Goal: Information Seeking & Learning: Check status

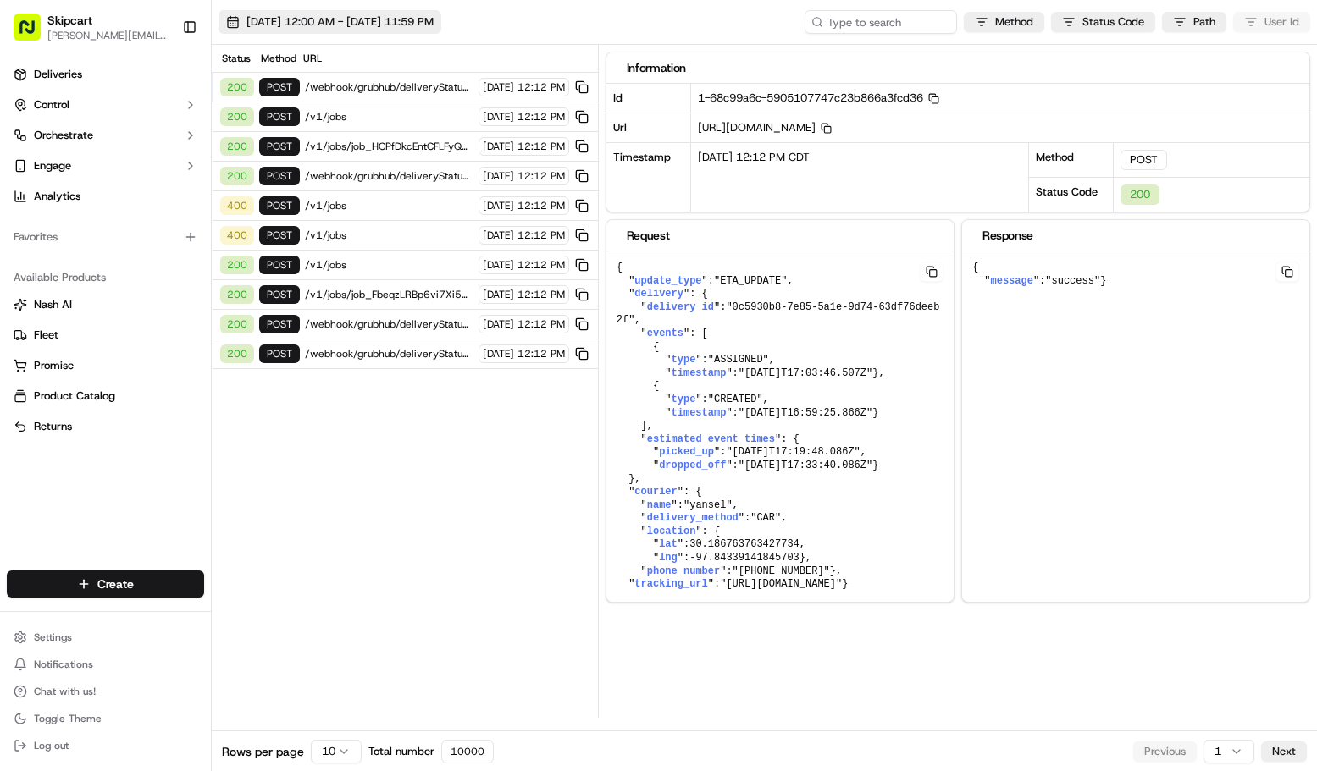
click at [434, 16] on span "[DATE] 12:00 AM - [DATE] 11:59 PM" at bounding box center [339, 21] width 187 height 15
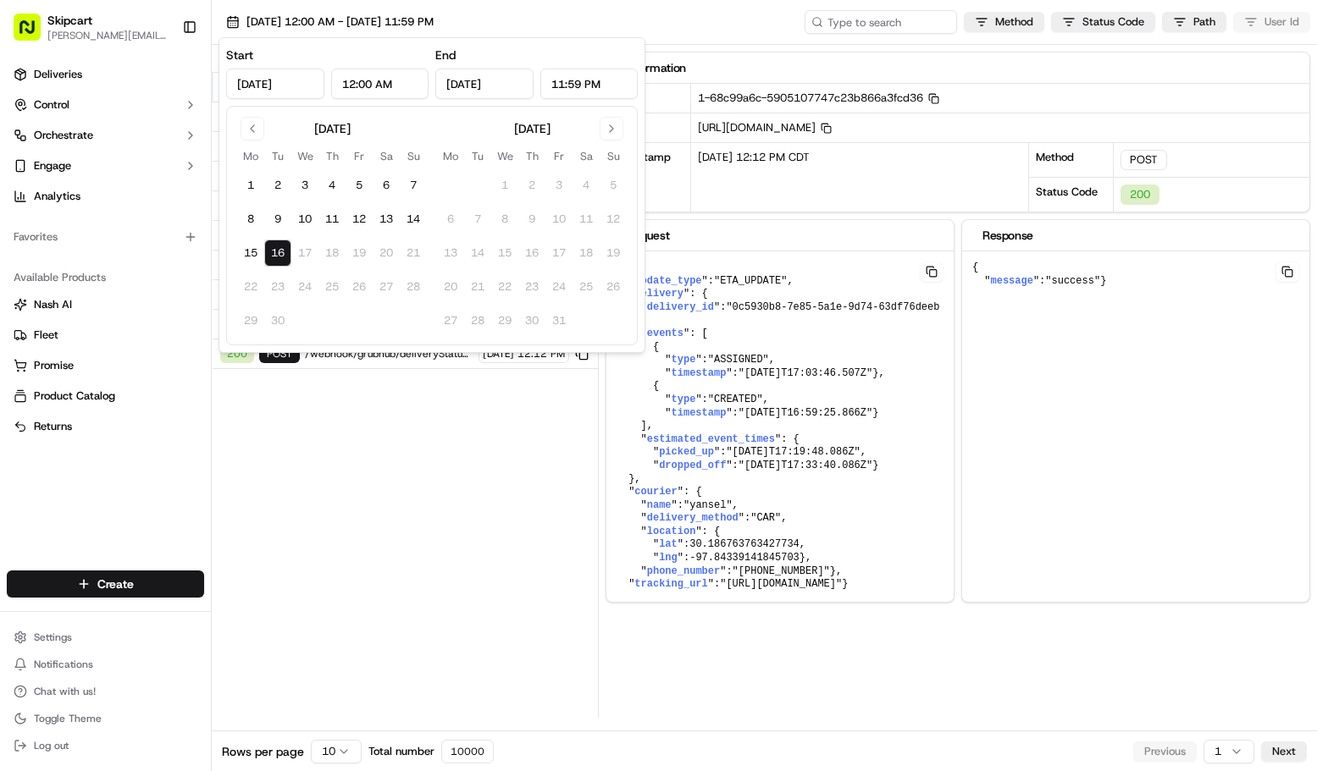
click at [377, 85] on input "12:00 AM" at bounding box center [380, 84] width 98 height 30
click at [359, 81] on input "12:00 AM" at bounding box center [380, 84] width 98 height 30
click at [352, 79] on input "12:00 AM" at bounding box center [380, 84] width 98 height 30
click at [390, 86] on input "12:00 AM" at bounding box center [380, 84] width 98 height 30
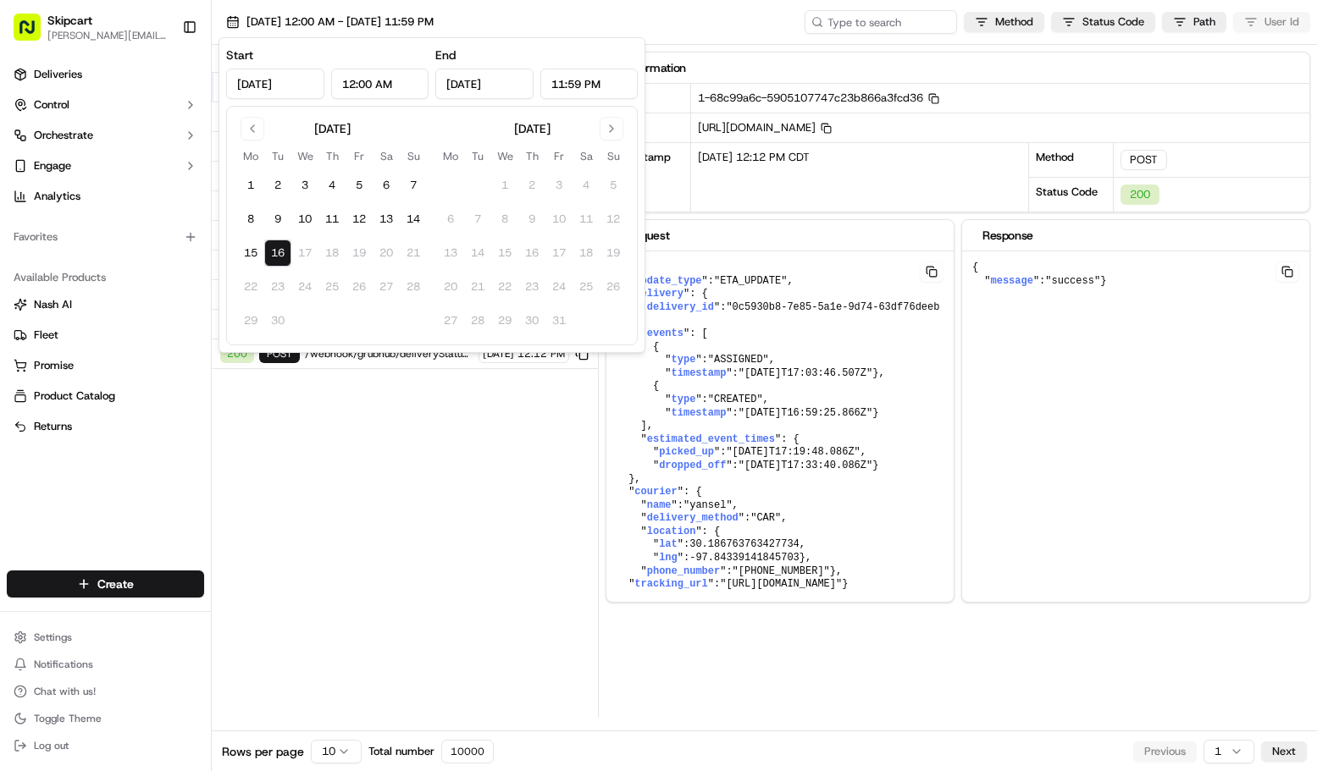
click at [382, 83] on input "12:00 AM" at bounding box center [380, 84] width 98 height 30
click at [353, 86] on input "12:00 AM" at bounding box center [380, 84] width 98 height 30
type input "11:00 AM"
click at [436, 413] on div "Status Method URL 200 POST /webhook/grubhub/deliveryStatusUpdate [DATE] 12:12 P…" at bounding box center [405, 381] width 386 height 673
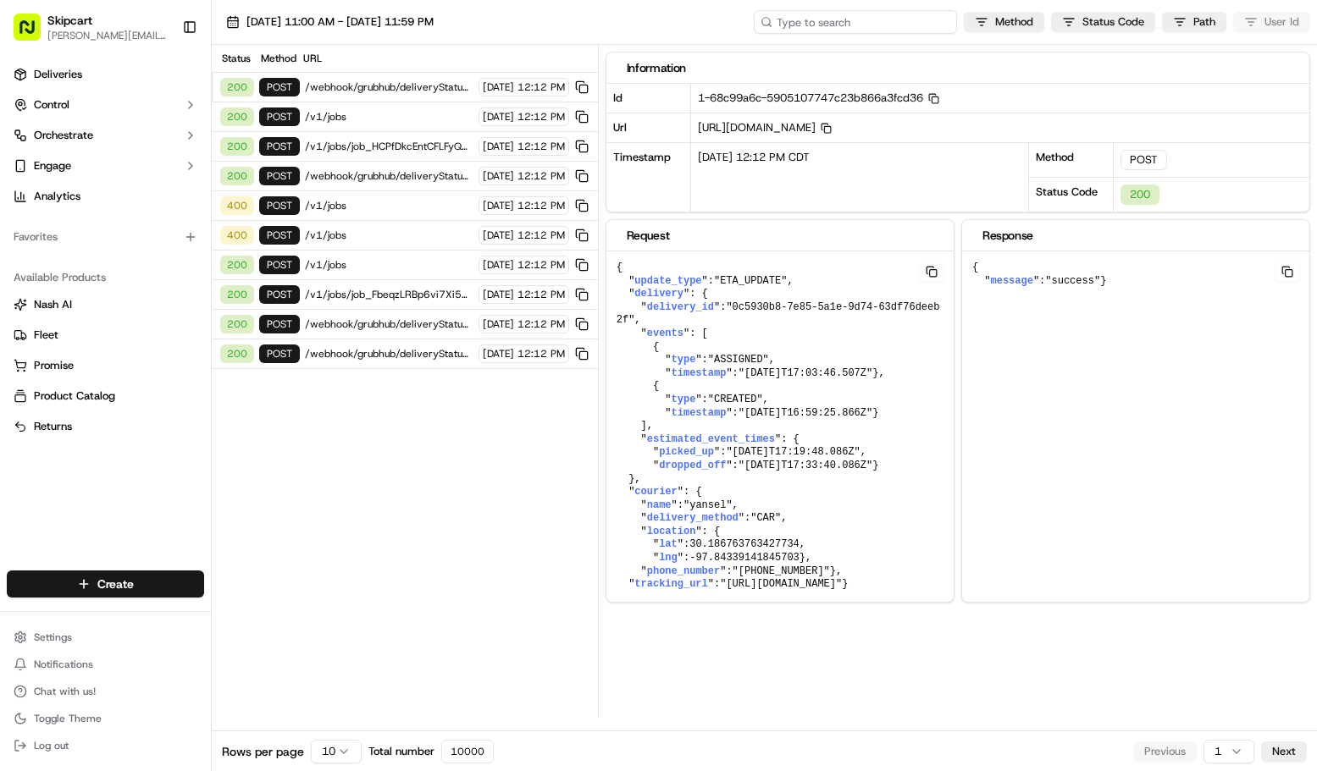
click at [861, 25] on input at bounding box center [855, 22] width 203 height 24
type input "advanced"
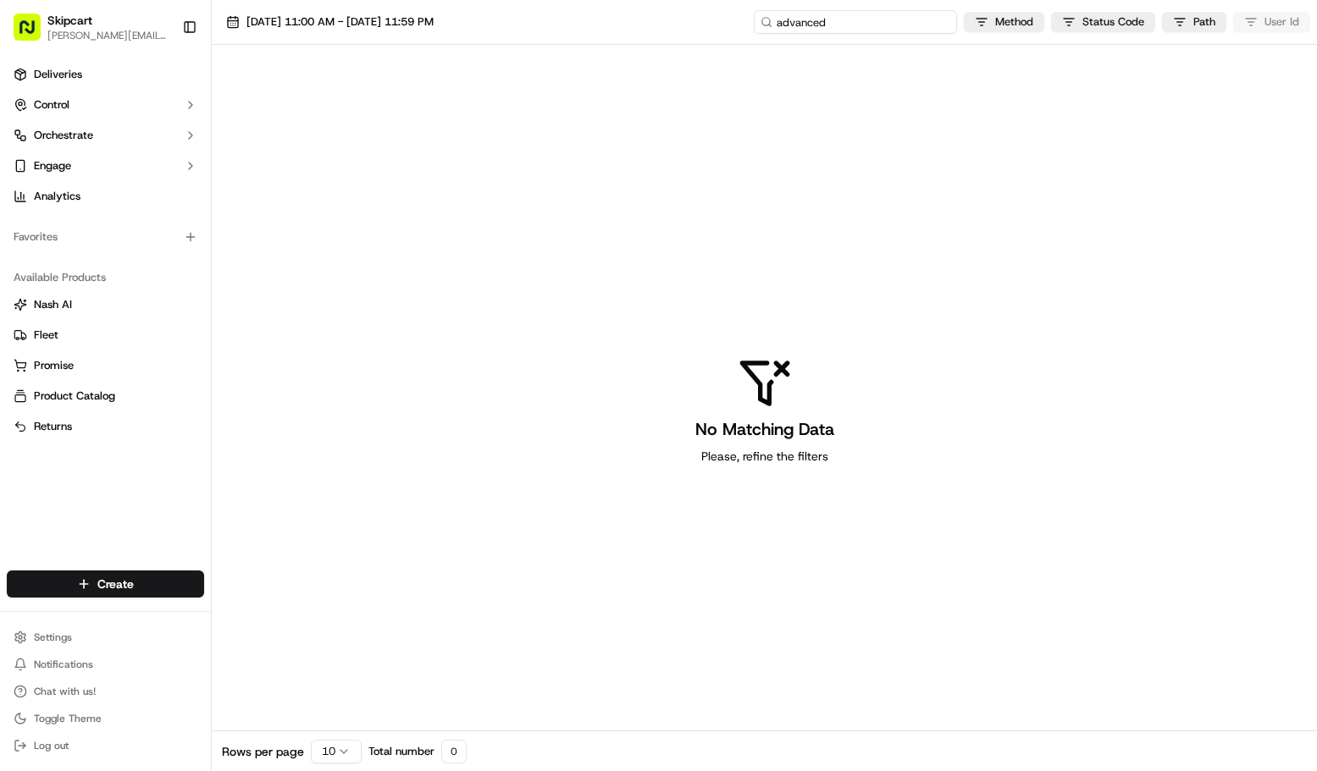
click at [829, 24] on input "advanced" at bounding box center [855, 22] width 203 height 24
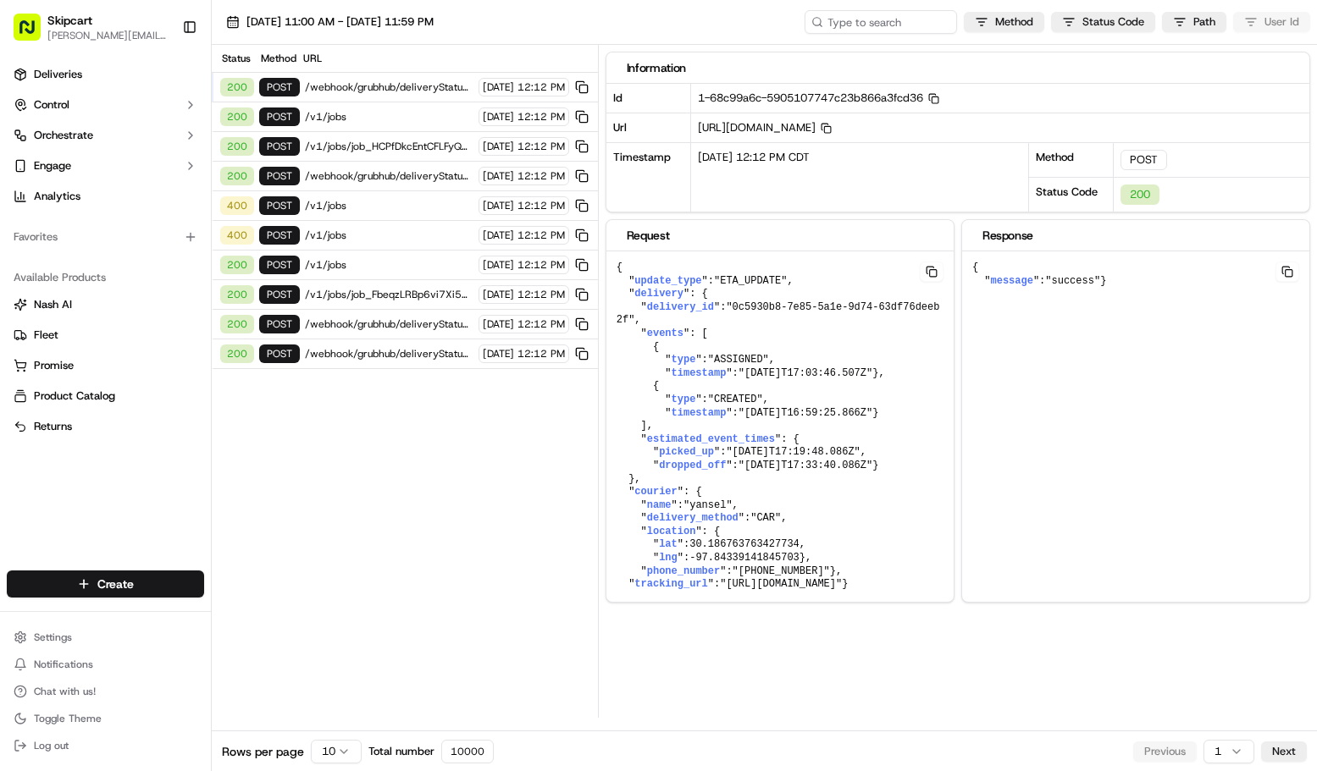
click at [362, 110] on span "/v1/jobs" at bounding box center [389, 117] width 169 height 14
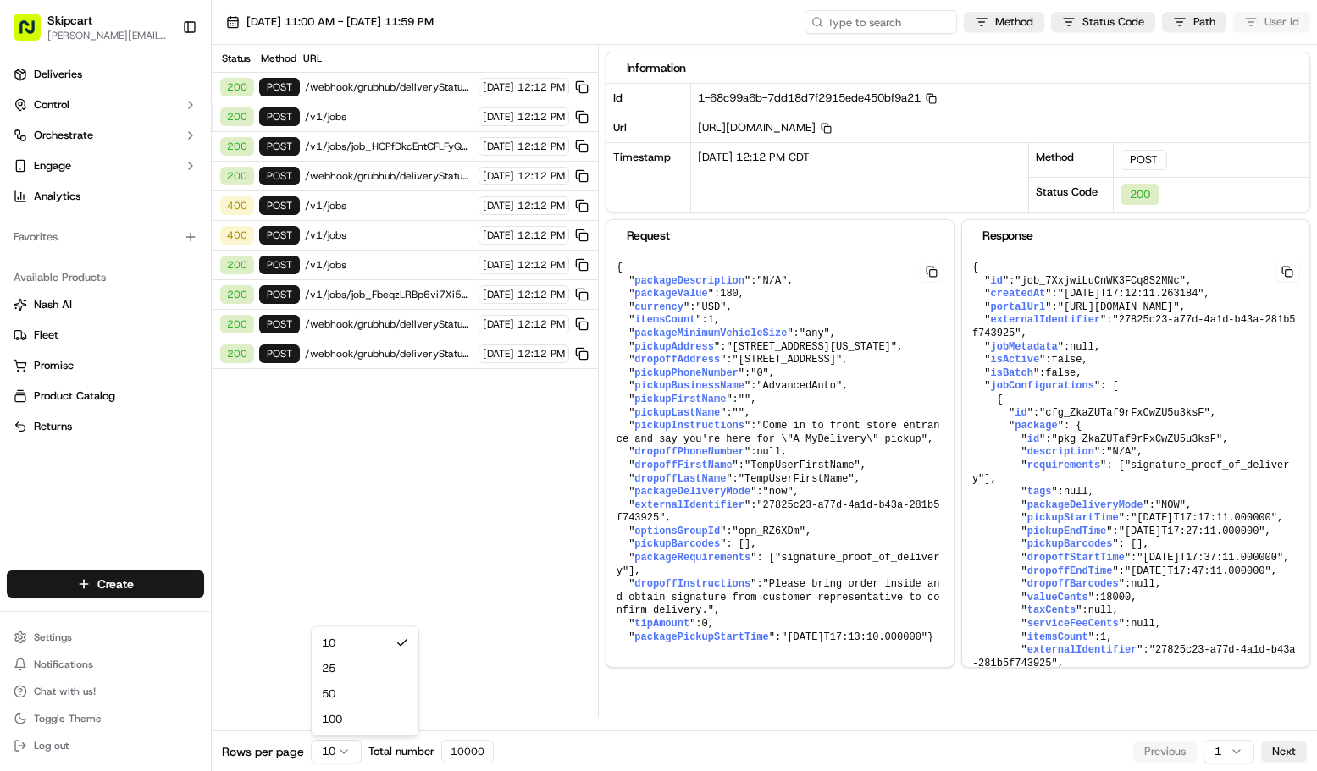
click at [342, 750] on html "Skipcart [PERSON_NAME][EMAIL_ADDRESS][DOMAIN_NAME] Toggle Sidebar Deliveries Co…" at bounding box center [658, 385] width 1317 height 771
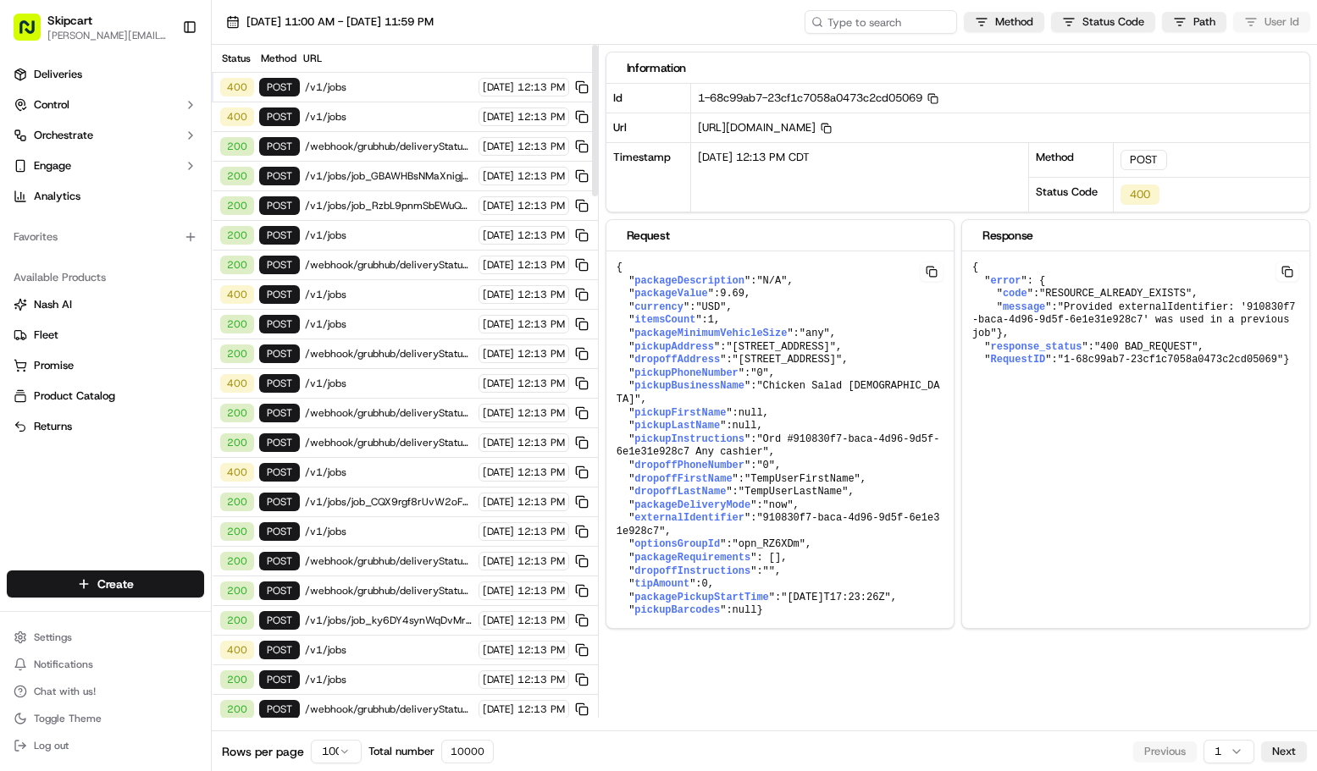
click at [373, 110] on span "/v1/jobs" at bounding box center [389, 117] width 169 height 14
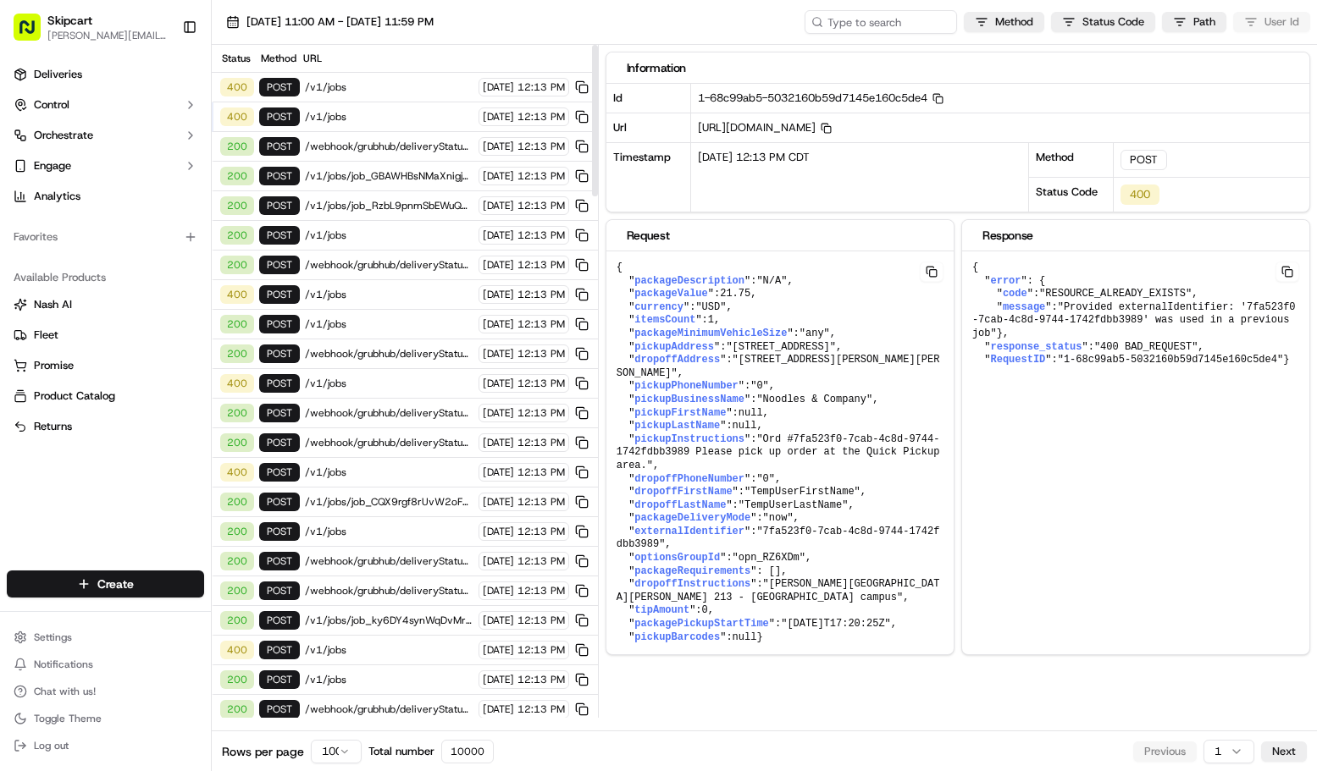
click at [373, 115] on span "/v1/jobs" at bounding box center [389, 117] width 169 height 14
click at [821, 280] on pre "{ " packageDescription ": "N/A" , " packageValue ": 21.75 , " currency ": "USD"…" at bounding box center [779, 452] width 347 height 403
click at [1081, 297] on span ""RESOURCE_ALREADY_EXISTS"" at bounding box center [1115, 294] width 152 height 12
click at [1085, 317] on span ""Provided externalIdentifier: '7fa523f0-7cab-4c8d-9744-1742fdbb3989' was used i…" at bounding box center [1133, 320] width 323 height 38
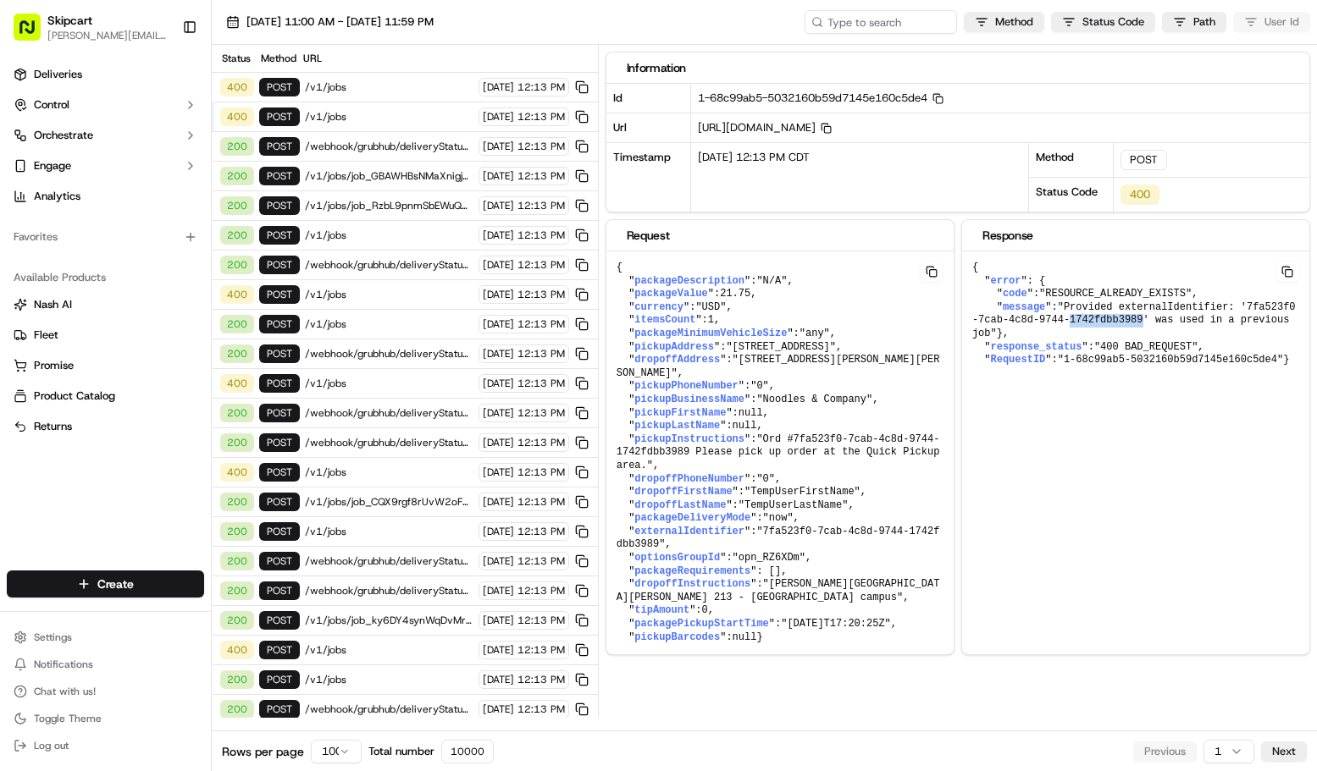
click at [1085, 317] on span ""Provided externalIdentifier: '7fa523f0-7cab-4c8d-9744-1742fdbb3989' was used i…" at bounding box center [1133, 320] width 323 height 38
click at [318, 117] on span "/v1/jobs" at bounding box center [389, 117] width 169 height 14
click at [321, 380] on span "/v1/jobs" at bounding box center [389, 384] width 169 height 14
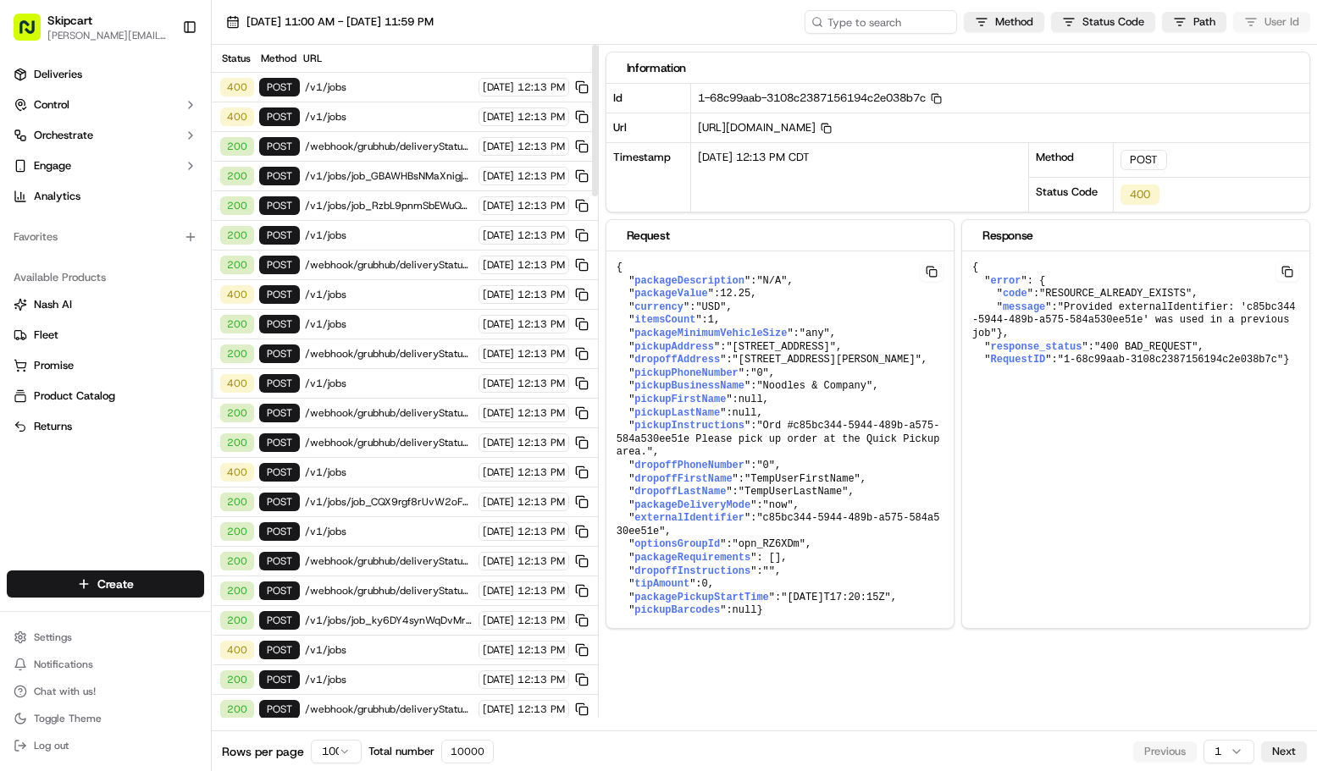
click at [351, 301] on div "400 POST /v1/jobs [DATE] 12:13 PM" at bounding box center [405, 295] width 386 height 30
click at [356, 262] on span "/webhook/grubhub/deliveryStatusUpdate" at bounding box center [389, 265] width 169 height 14
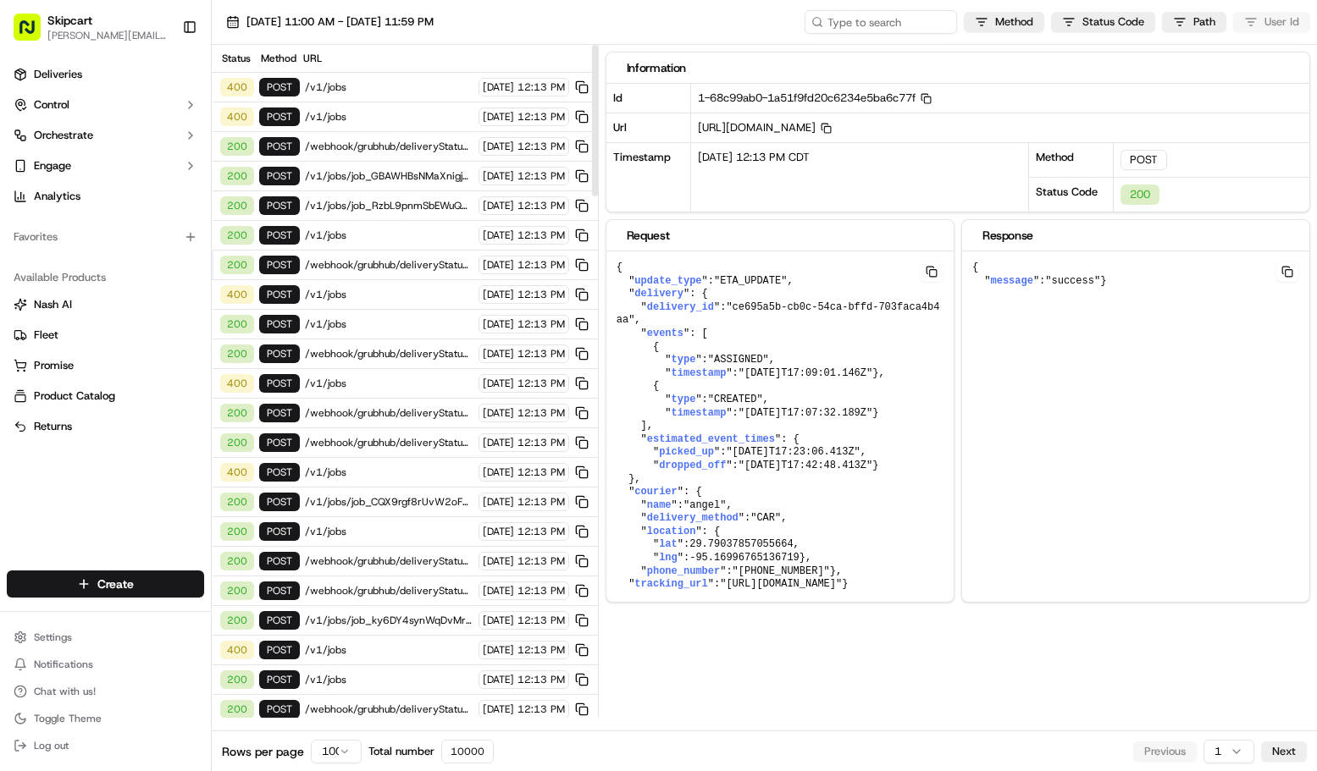
click at [355, 232] on span "/v1/jobs" at bounding box center [389, 236] width 169 height 14
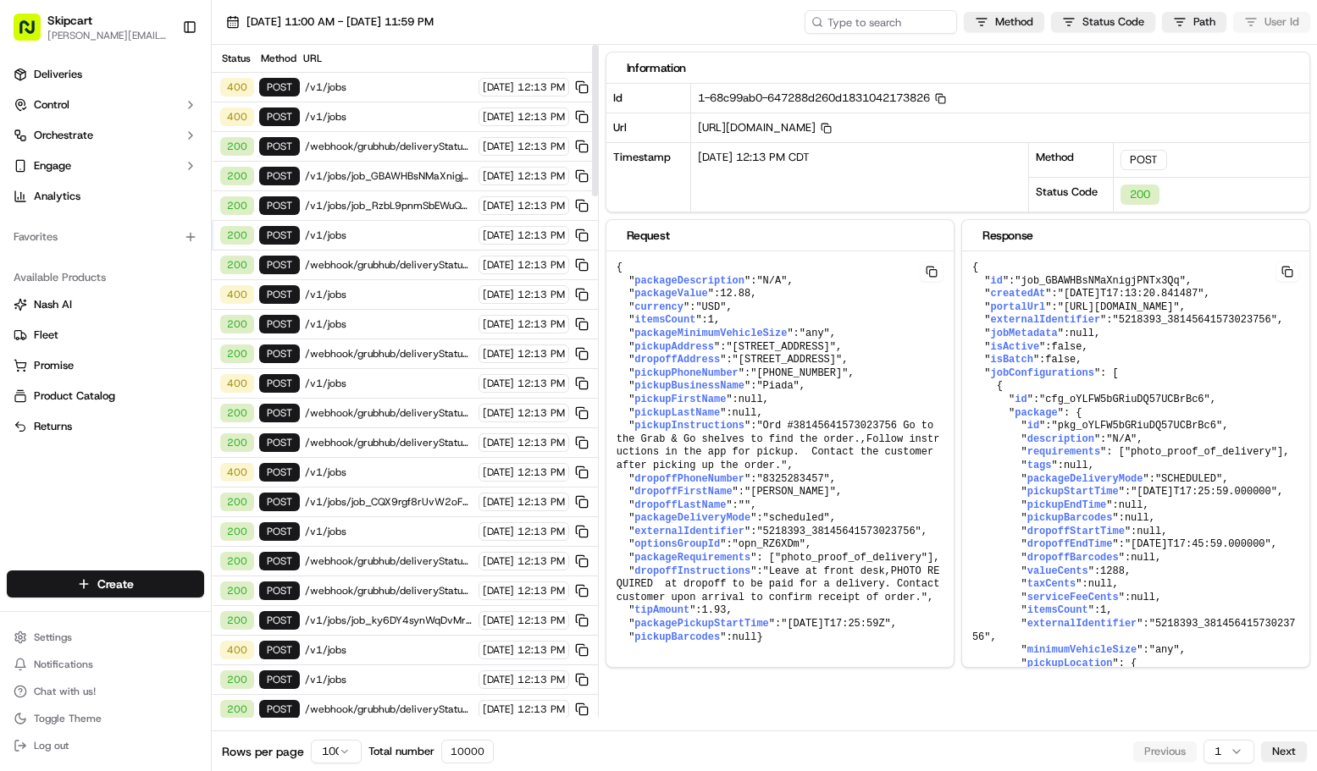
click at [359, 407] on span "/webhook/grubhub/deliveryStatusUpdate" at bounding box center [389, 413] width 169 height 14
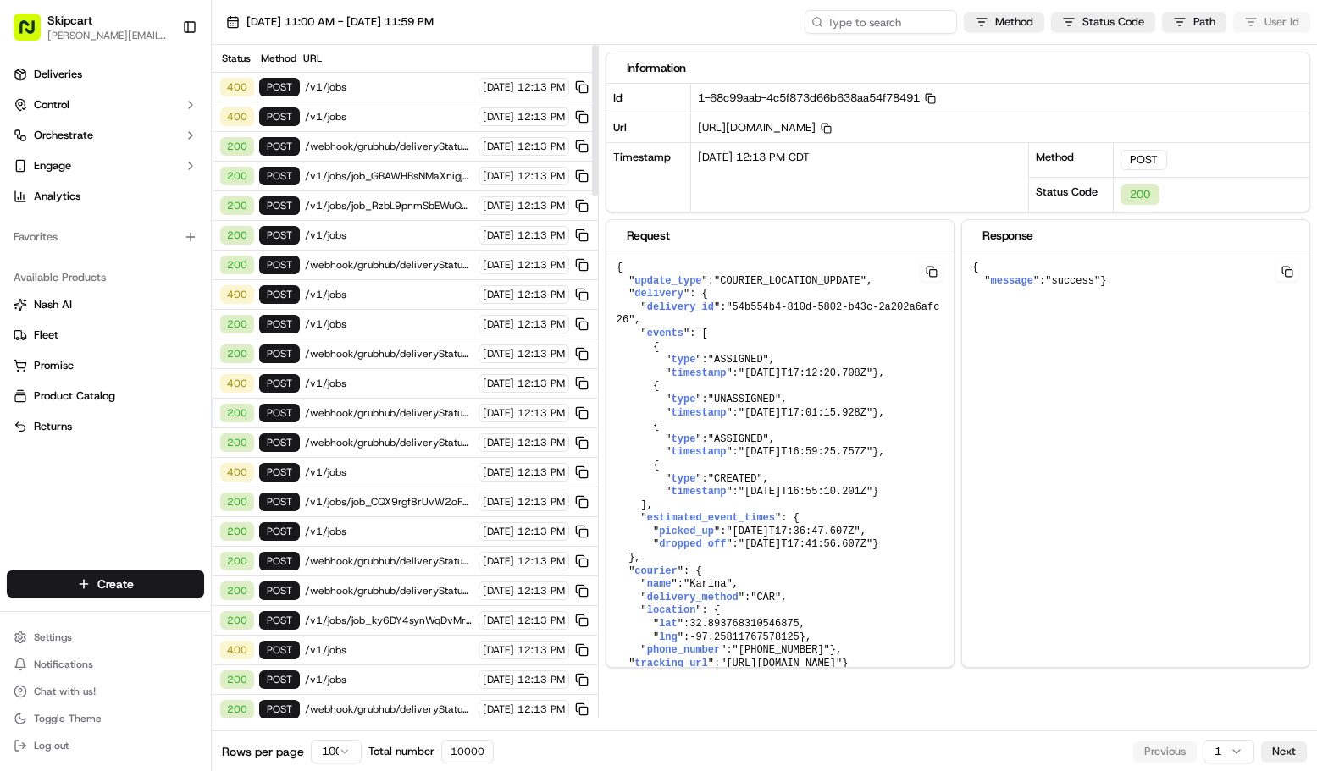
click at [370, 471] on span "/v1/jobs" at bounding box center [389, 473] width 169 height 14
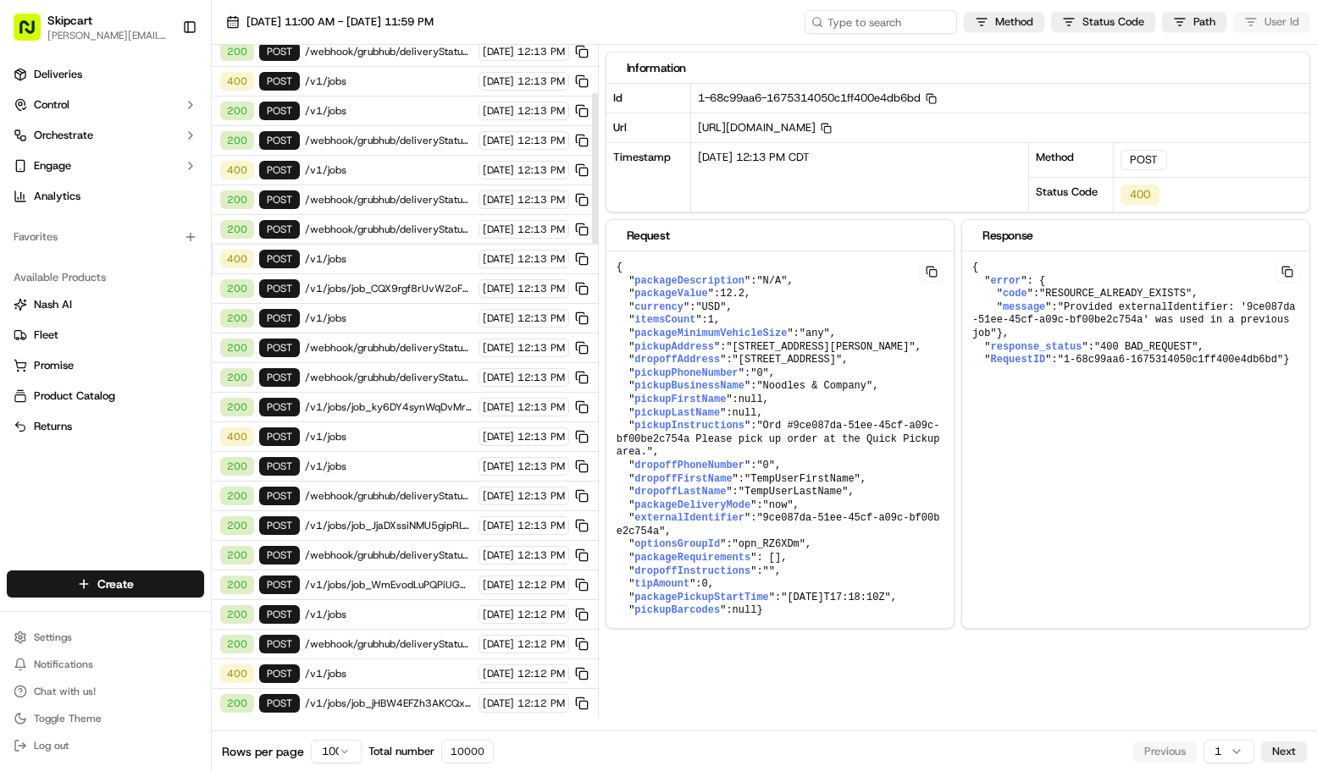
scroll to position [220, 0]
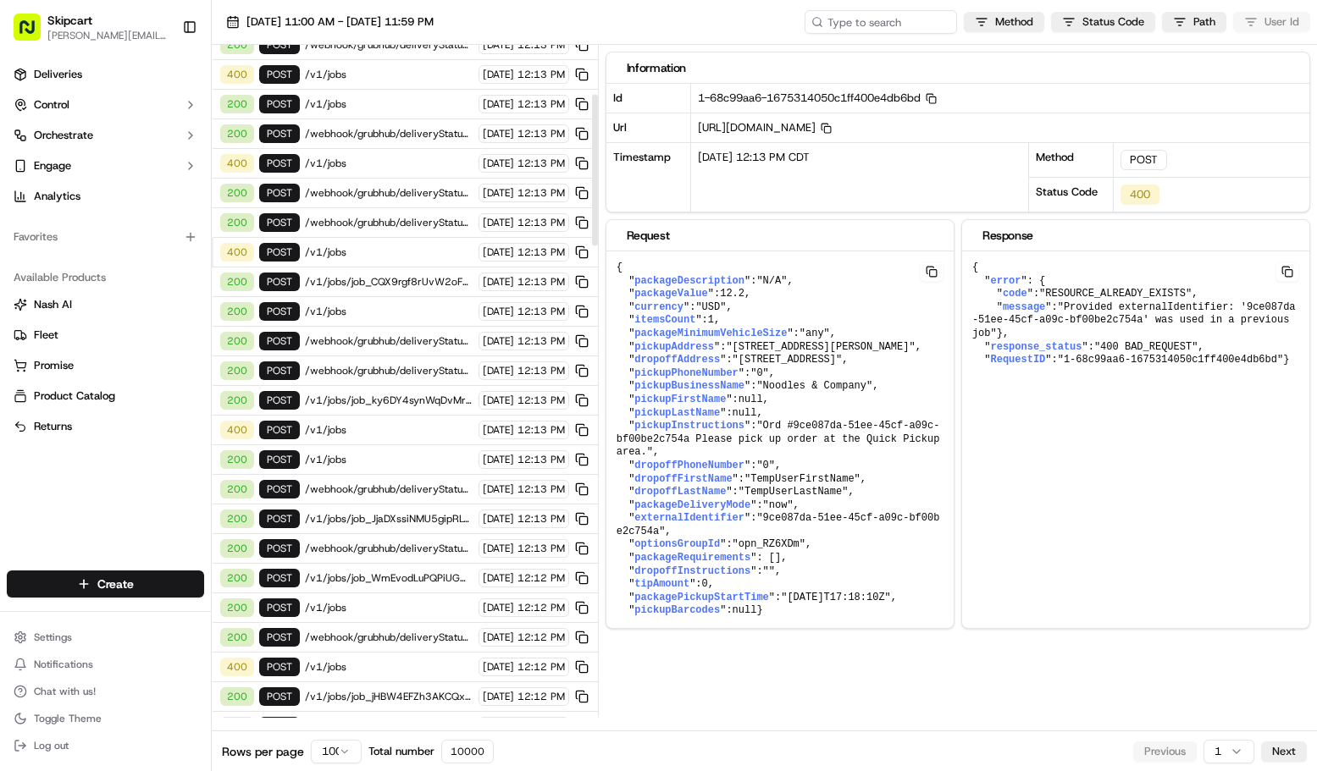
click at [385, 607] on span "/v1/jobs" at bounding box center [389, 608] width 169 height 14
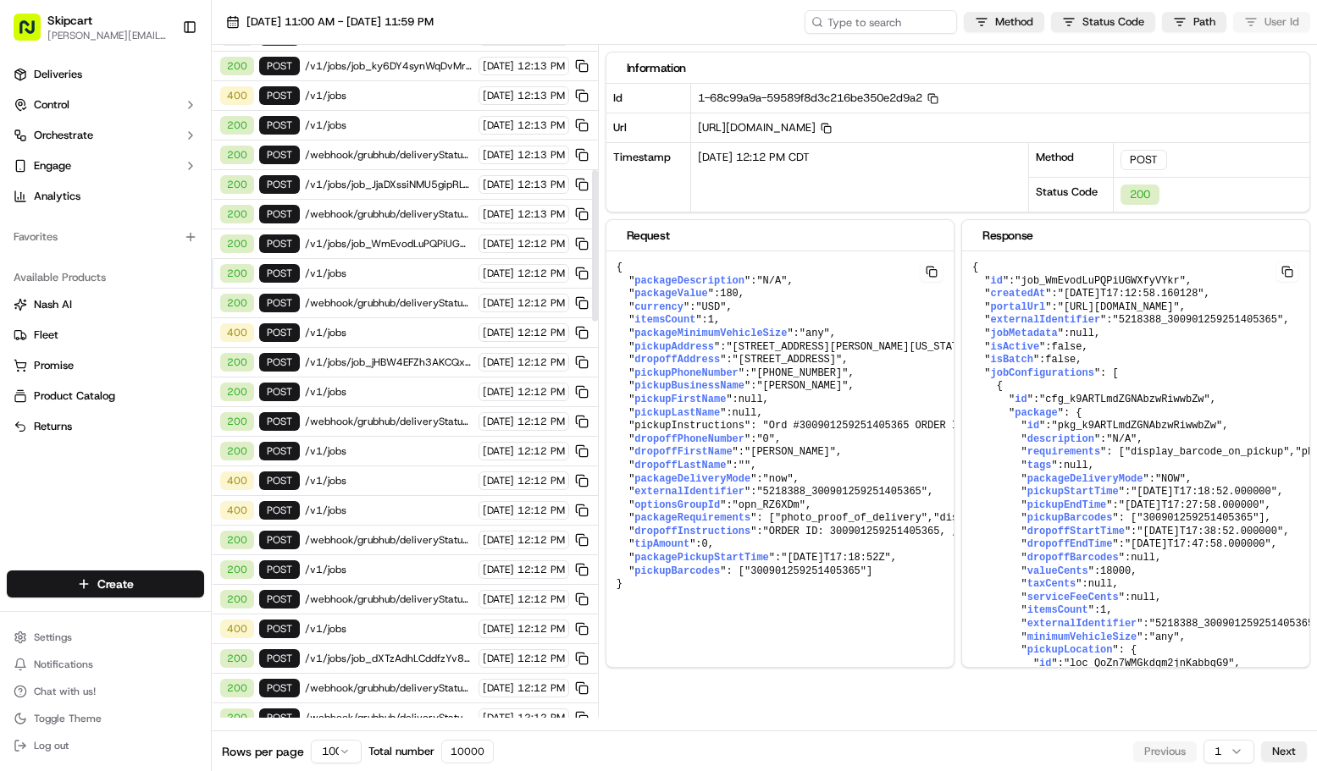
scroll to position [561, 0]
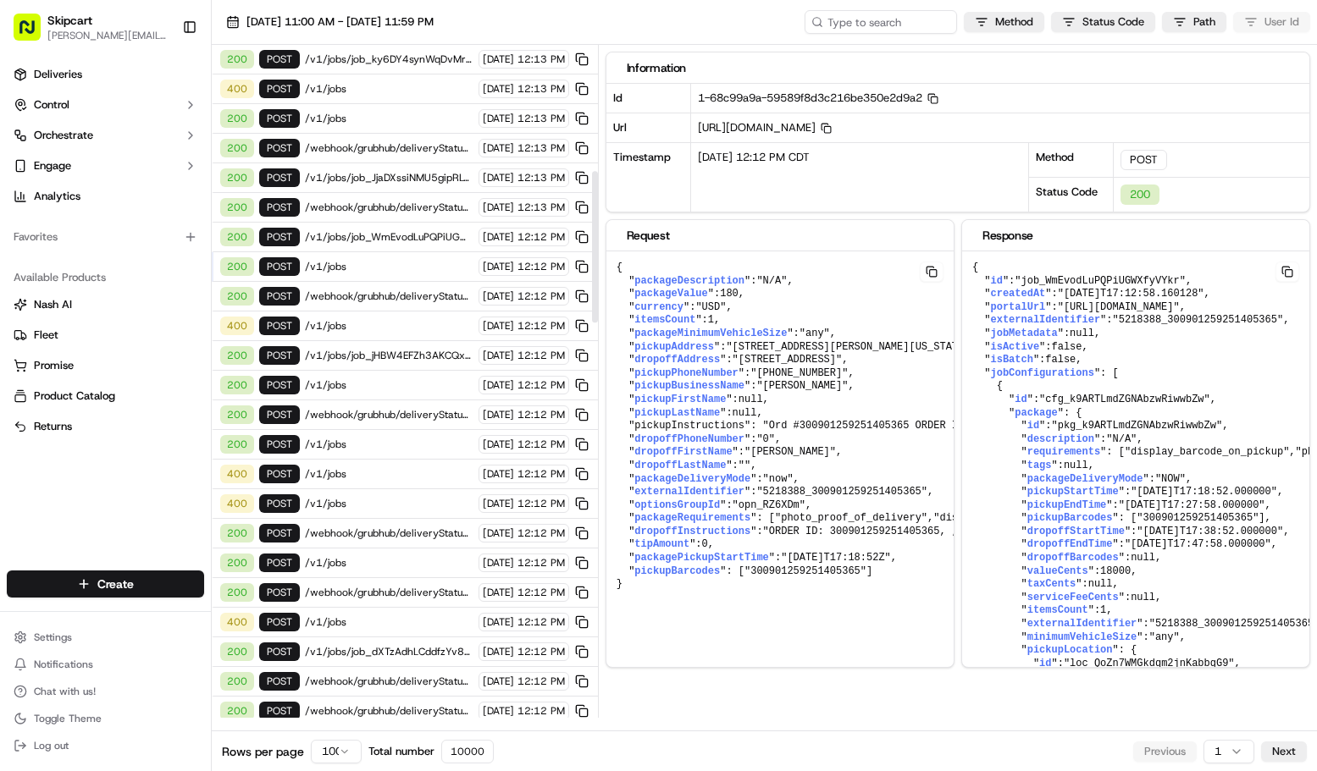
click at [373, 493] on div "400 POST /v1/jobs [DATE] 12:12 PM" at bounding box center [405, 504] width 386 height 30
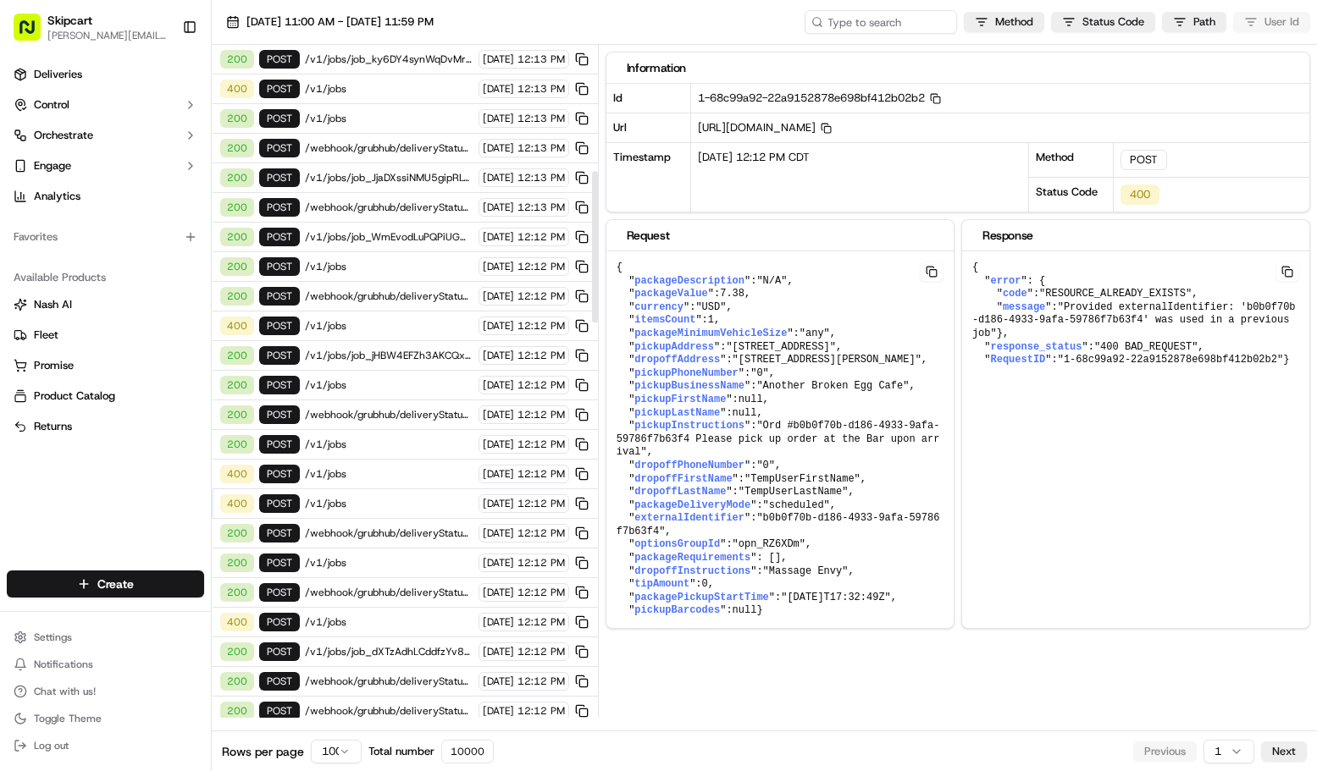
click at [371, 478] on span "/v1/jobs" at bounding box center [389, 474] width 169 height 14
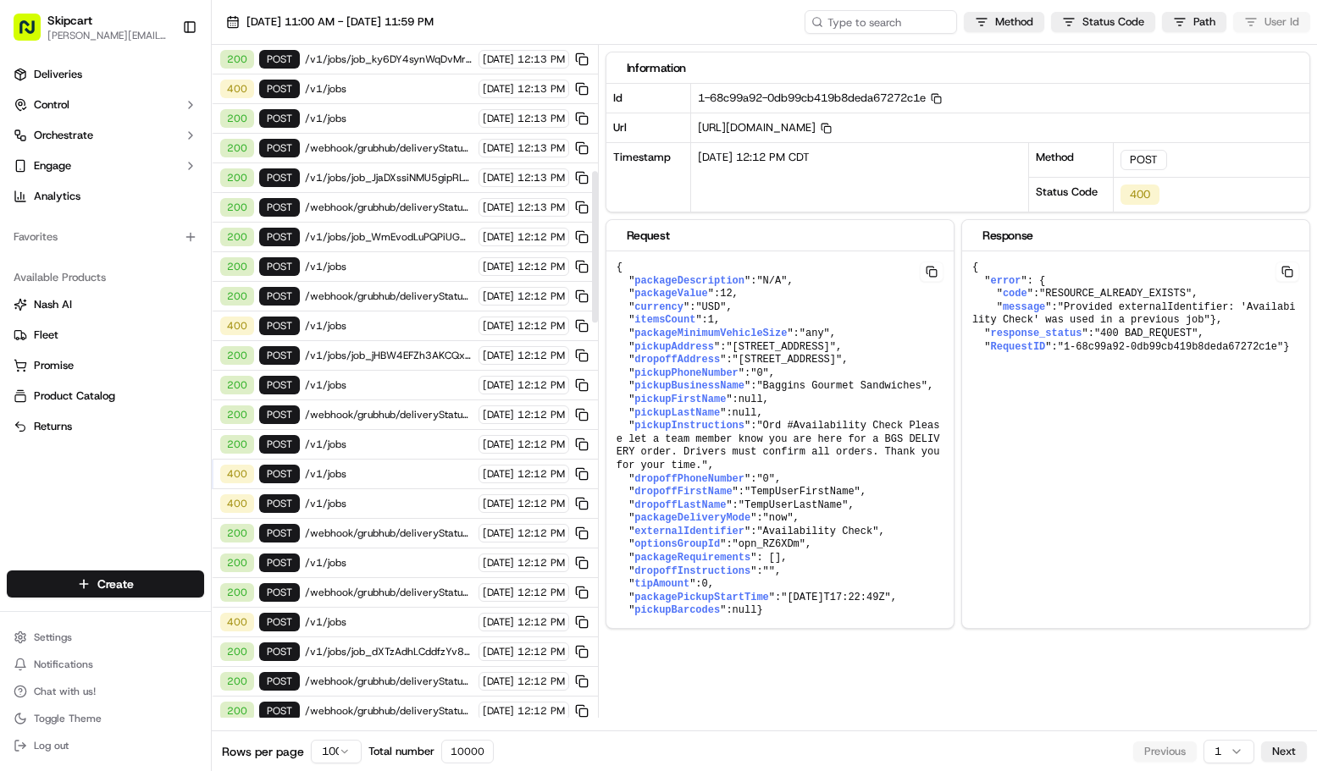
click at [362, 450] on span "/v1/jobs" at bounding box center [389, 445] width 169 height 14
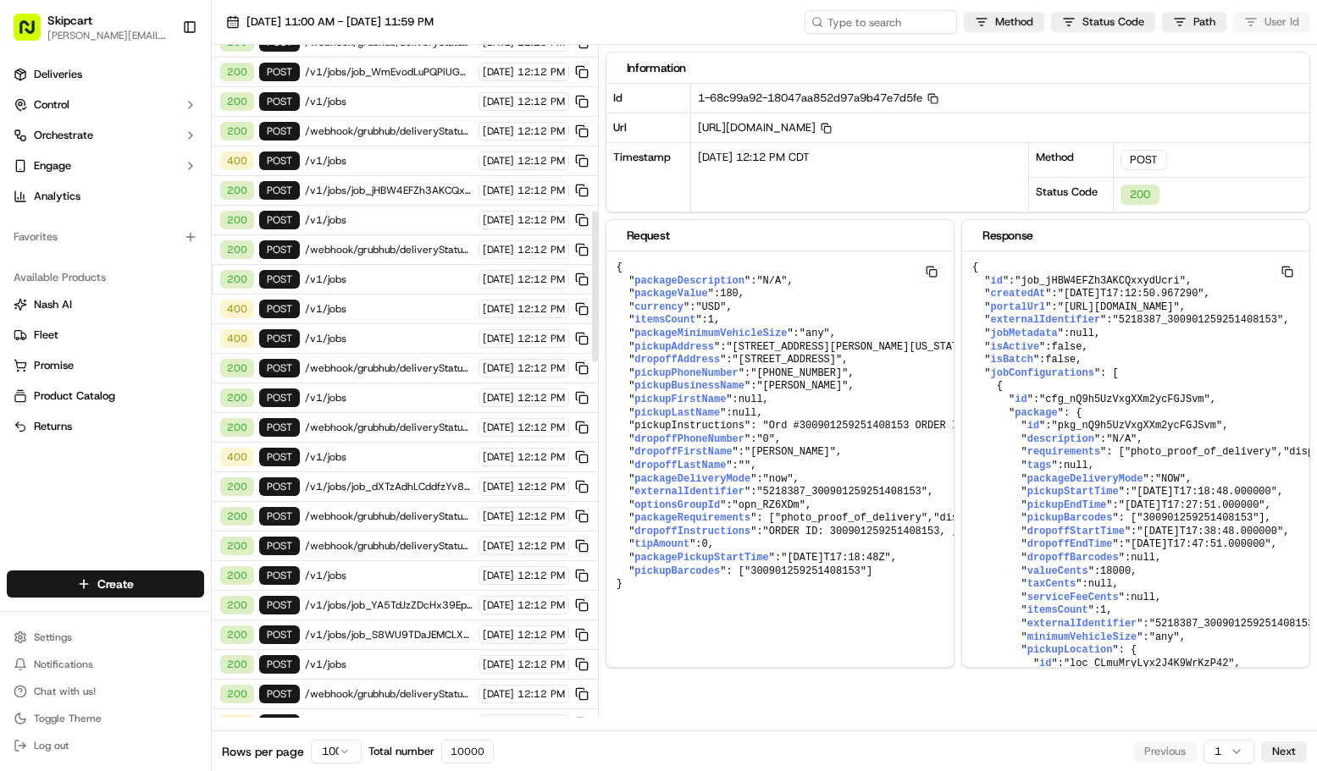
scroll to position [740, 0]
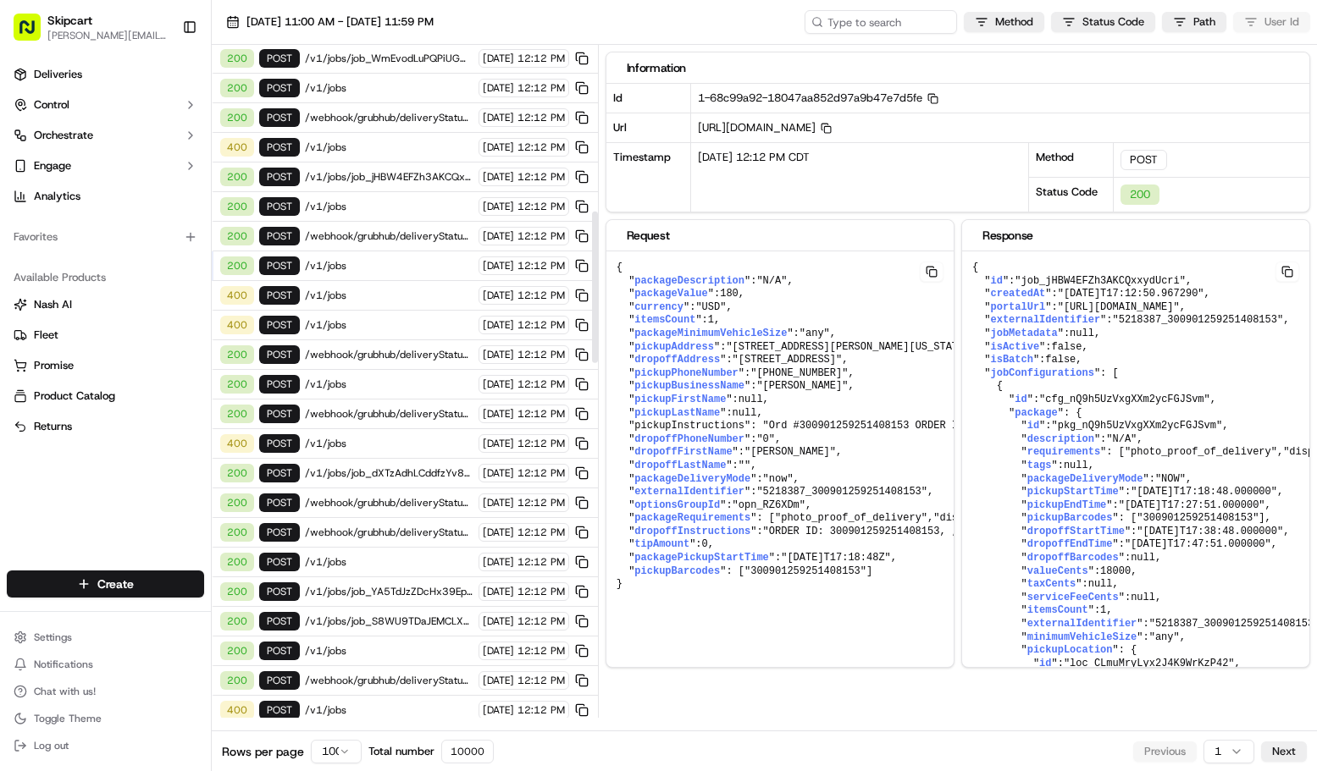
click at [348, 563] on span "/v1/jobs" at bounding box center [389, 562] width 169 height 14
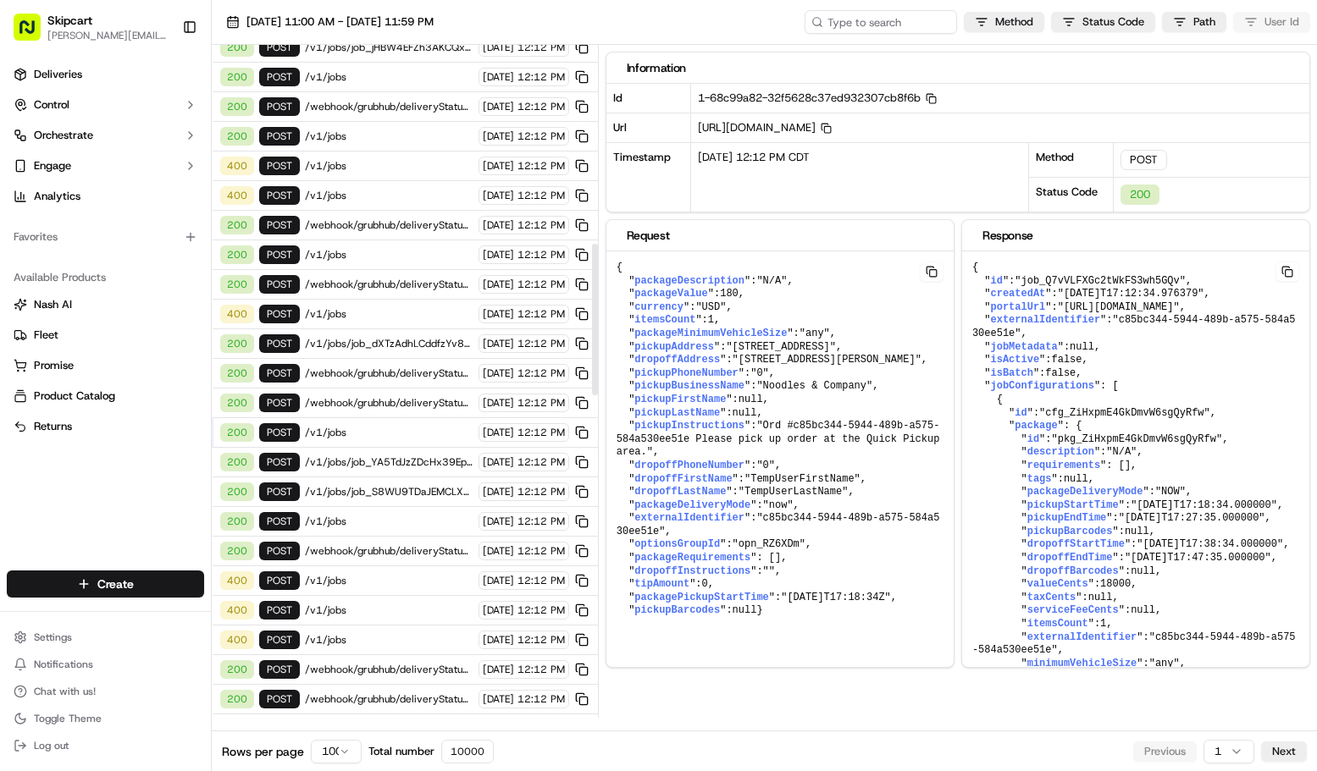
scroll to position [884, 0]
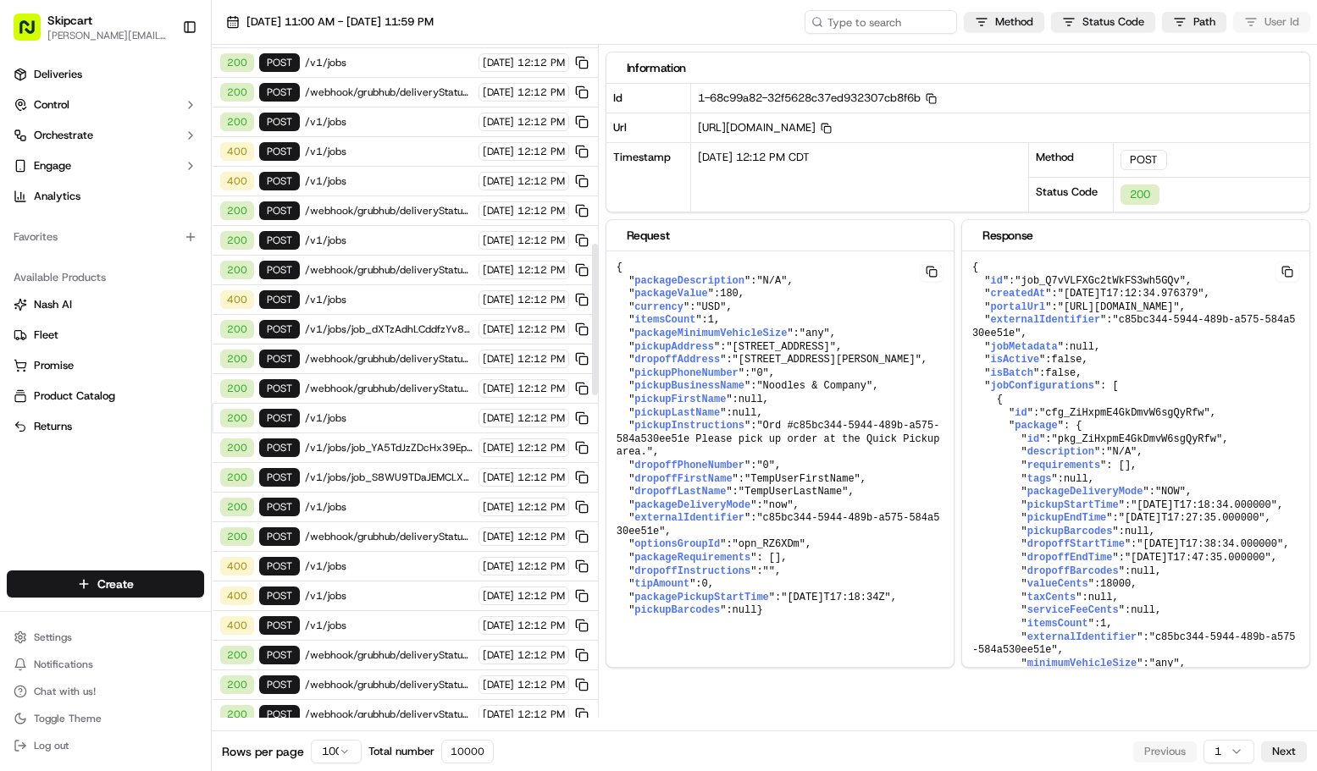
click at [336, 576] on div "400 POST /v1/jobs [DATE] 12:12 PM" at bounding box center [405, 567] width 386 height 30
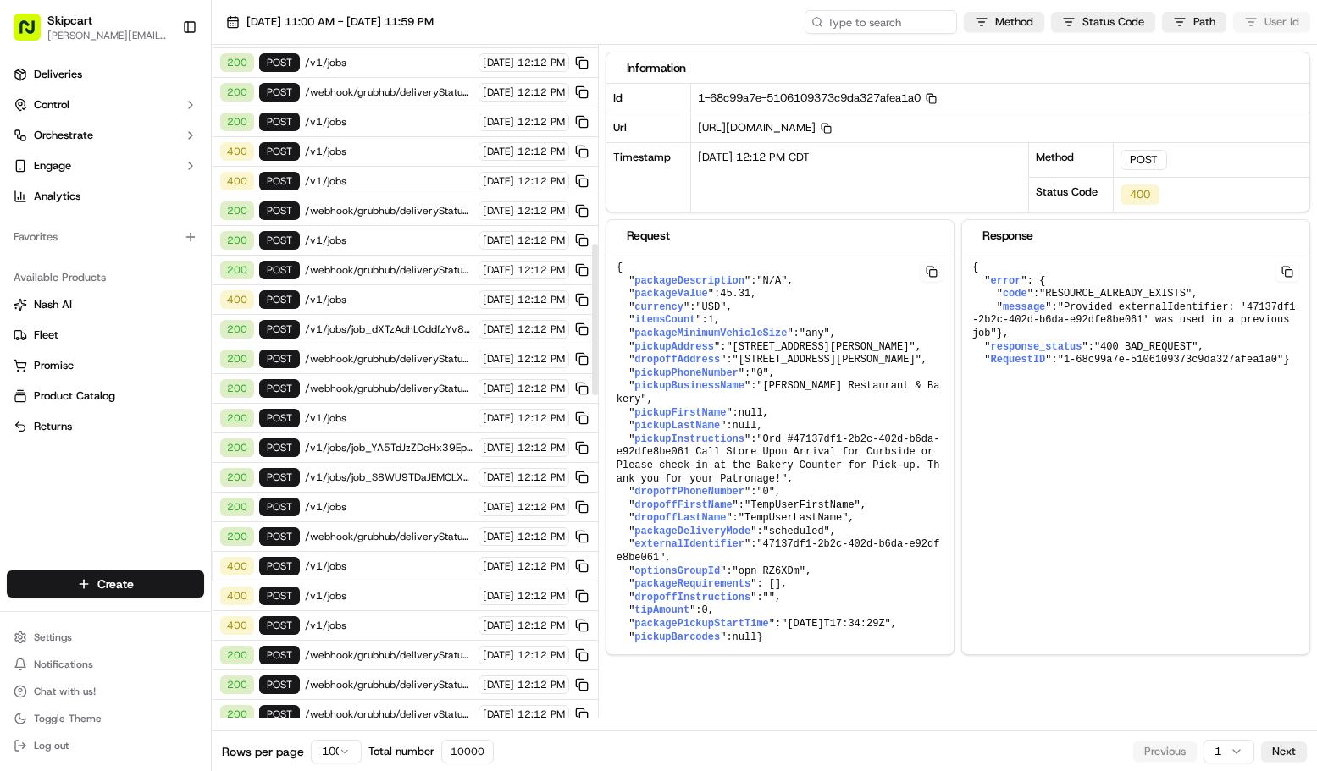
click at [334, 598] on span "/v1/jobs" at bounding box center [389, 596] width 169 height 14
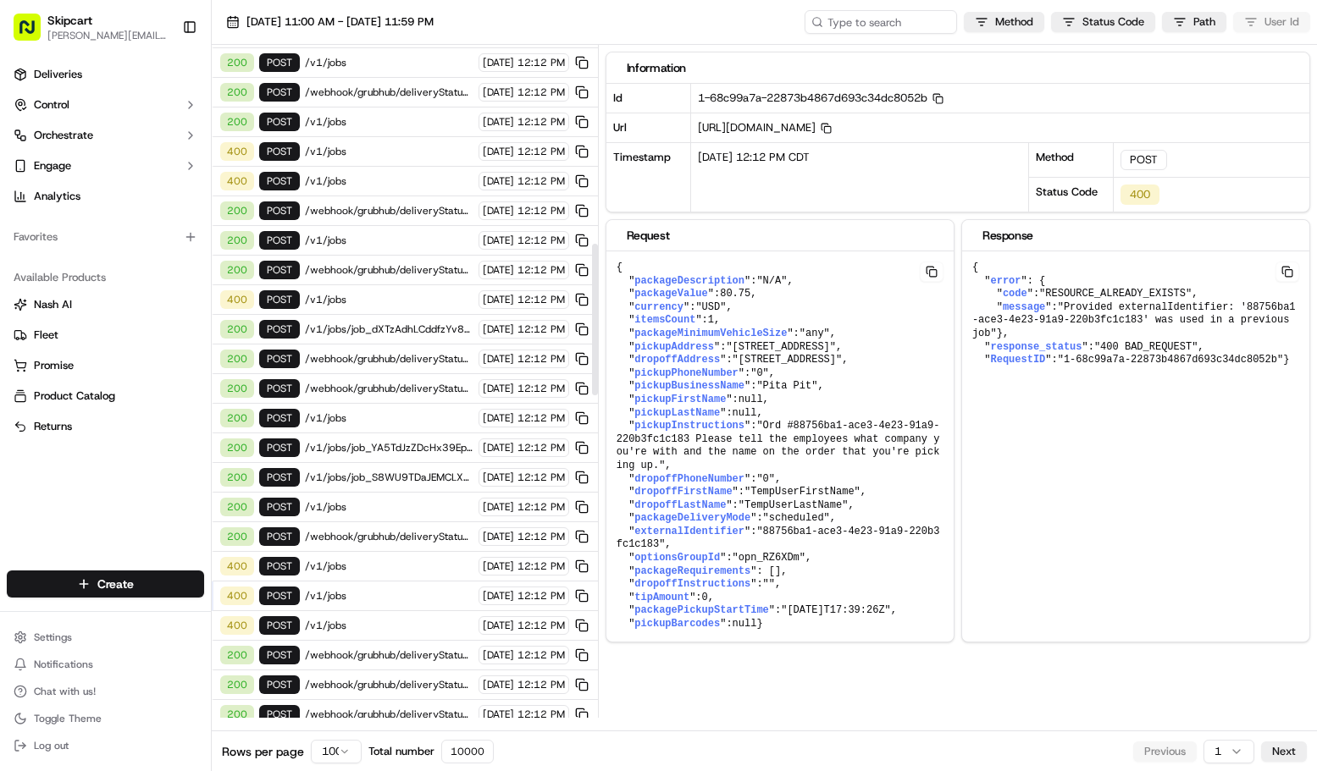
click at [337, 625] on span "/v1/jobs" at bounding box center [389, 626] width 169 height 14
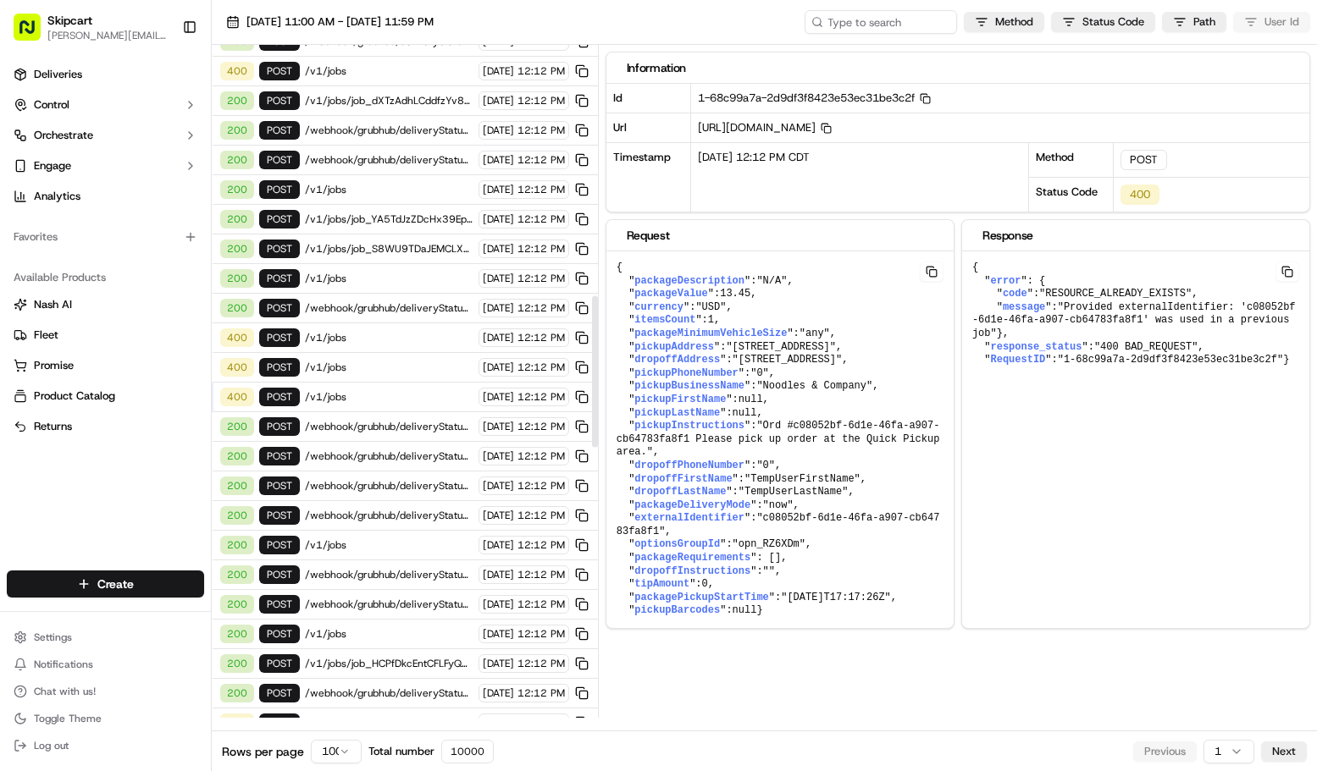
scroll to position [1120, 0]
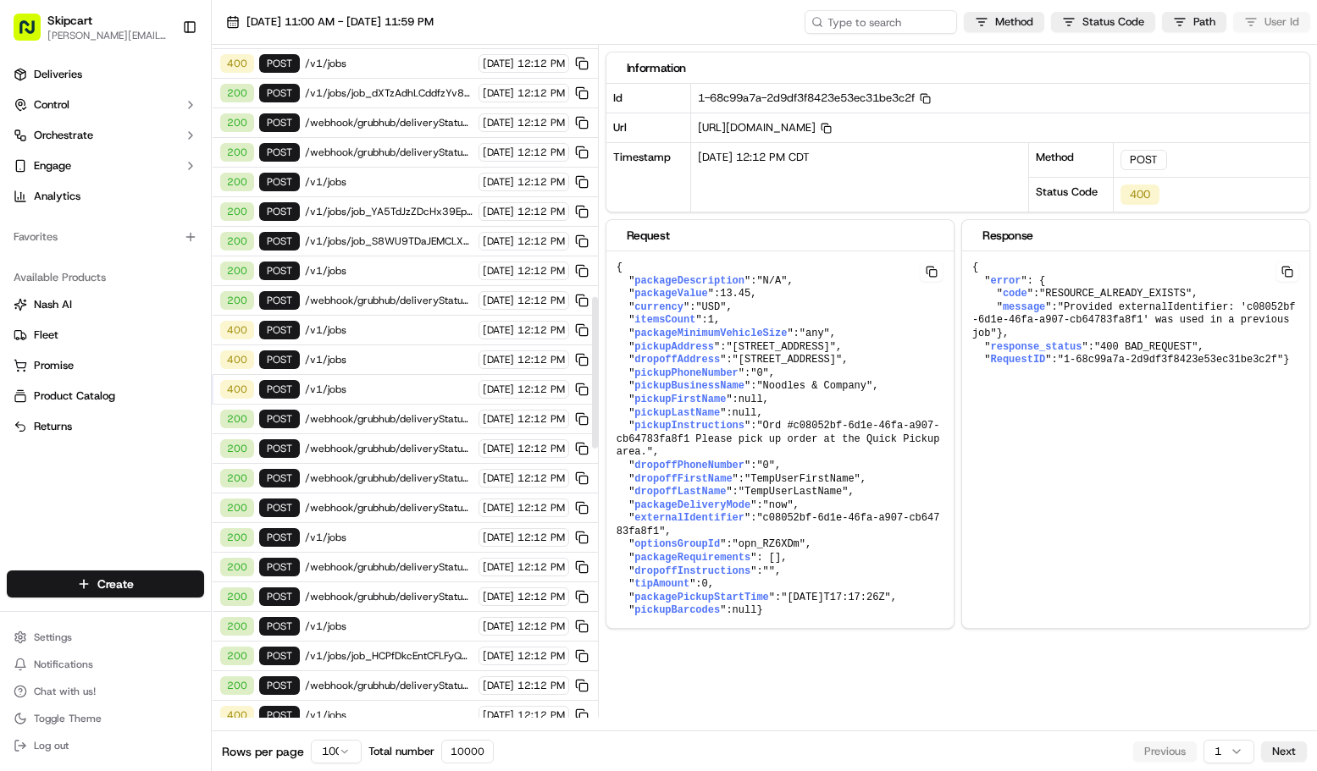
click at [350, 536] on span "/v1/jobs" at bounding box center [389, 538] width 169 height 14
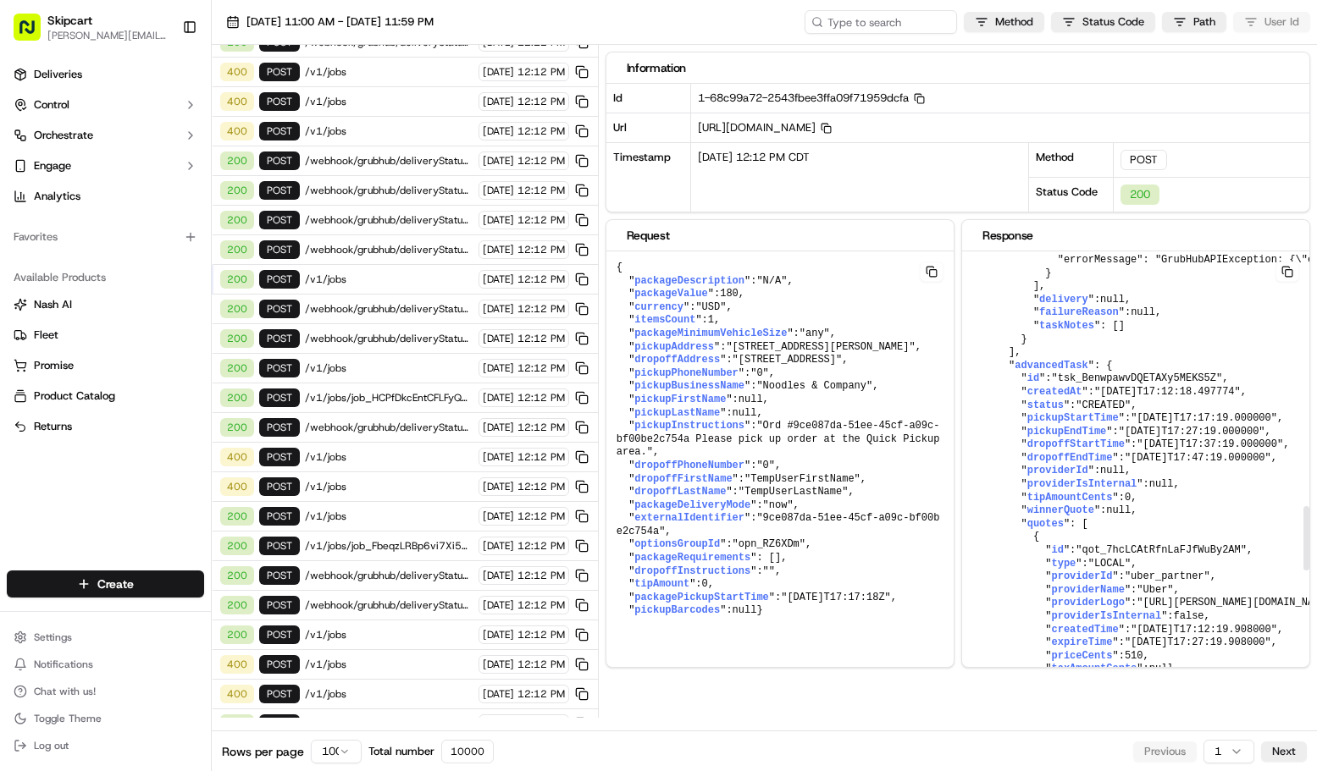
scroll to position [1766, 0]
click at [370, 678] on div "400 POST /v1/jobs [DATE] 12:12 PM" at bounding box center [405, 665] width 386 height 30
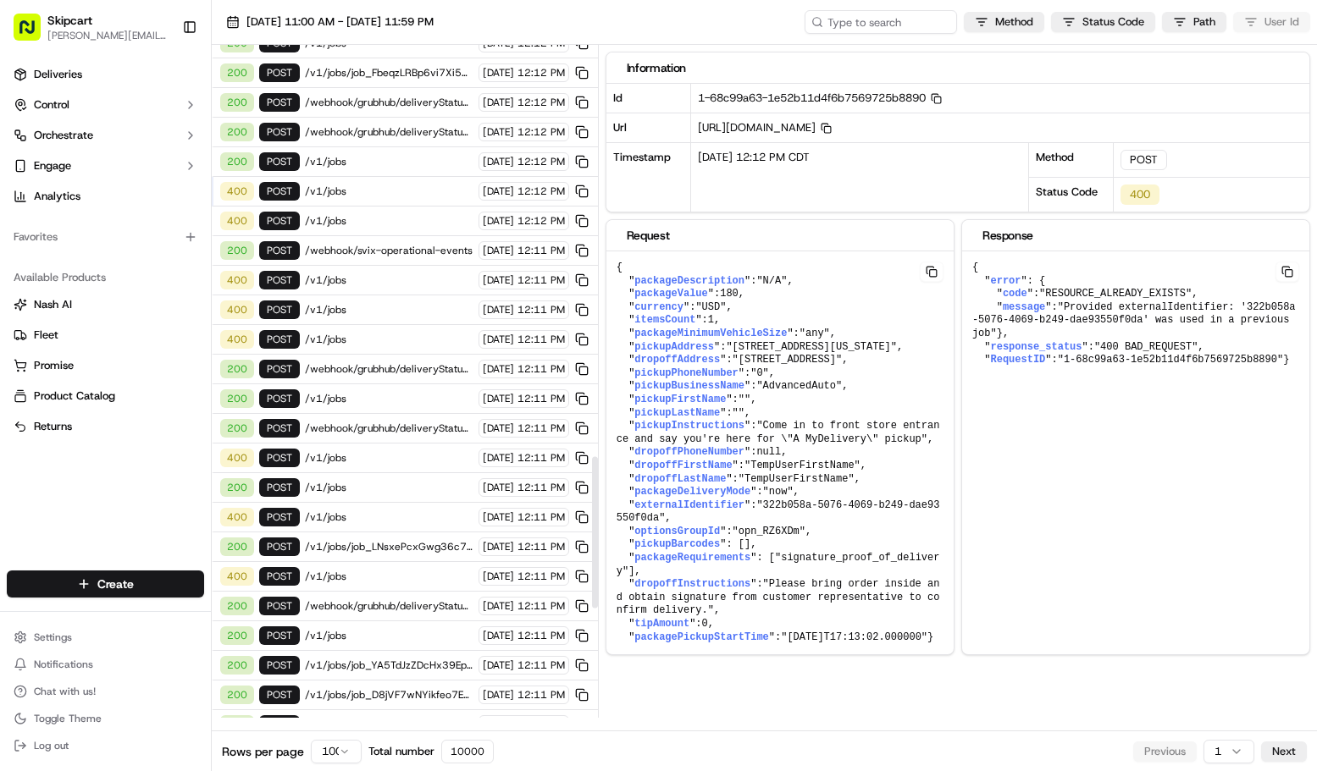
scroll to position [1859, 0]
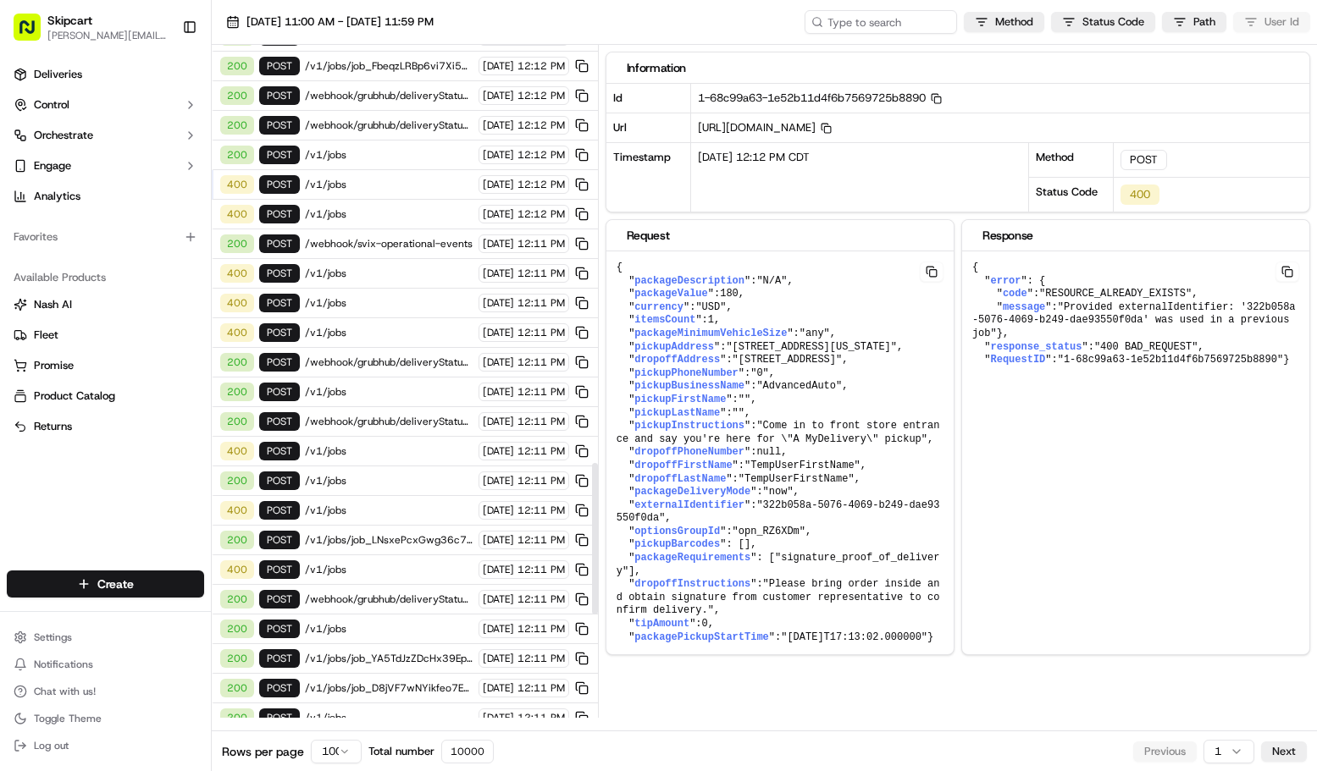
click at [363, 569] on span "/v1/jobs" at bounding box center [389, 570] width 169 height 14
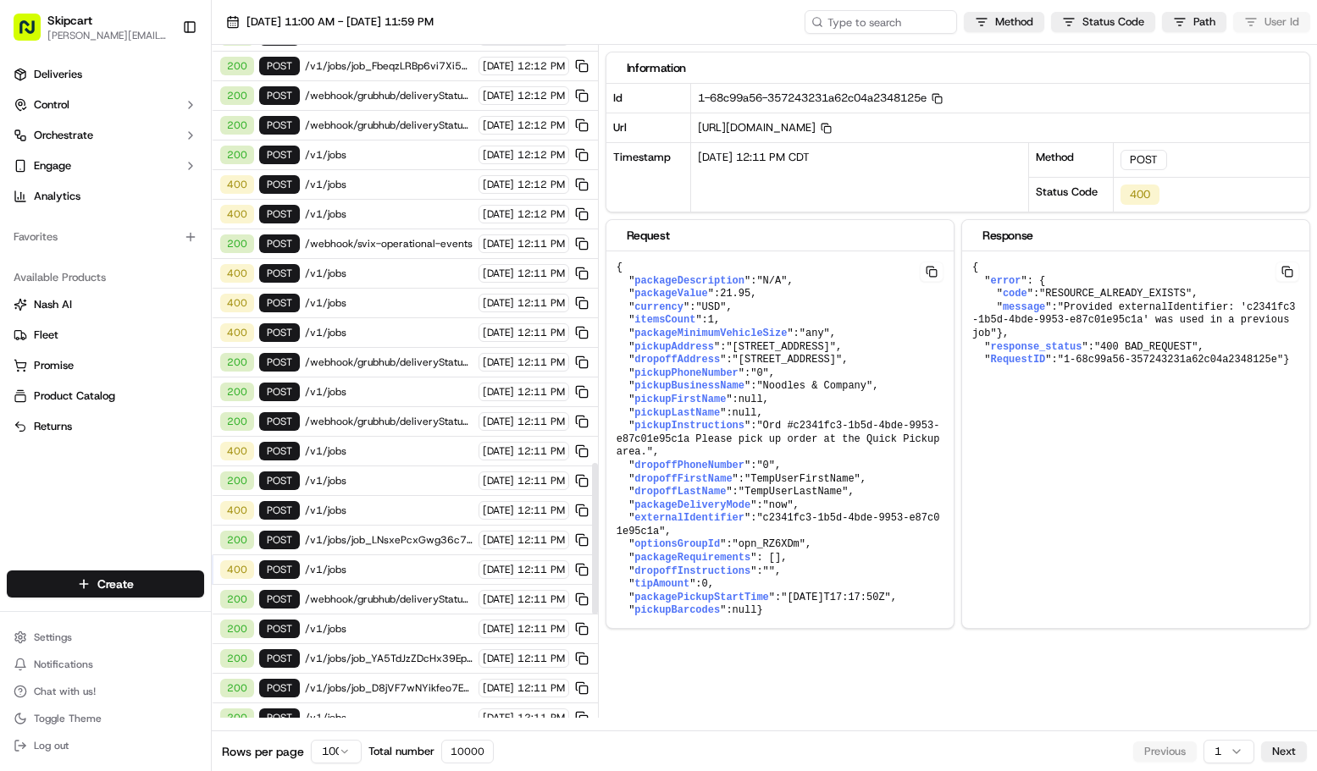
scroll to position [2319, 0]
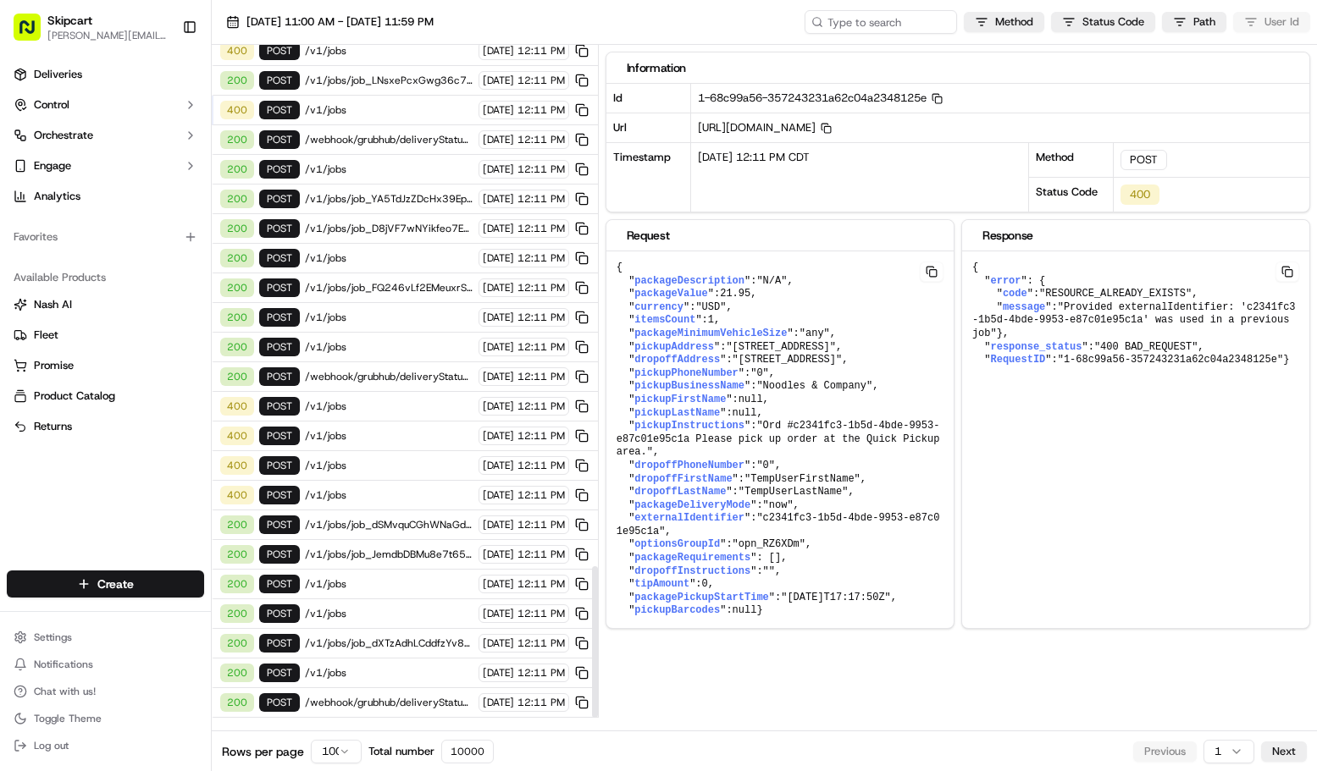
click at [406, 484] on div "400 POST /v1/jobs [DATE] 12:11 PM" at bounding box center [405, 496] width 386 height 30
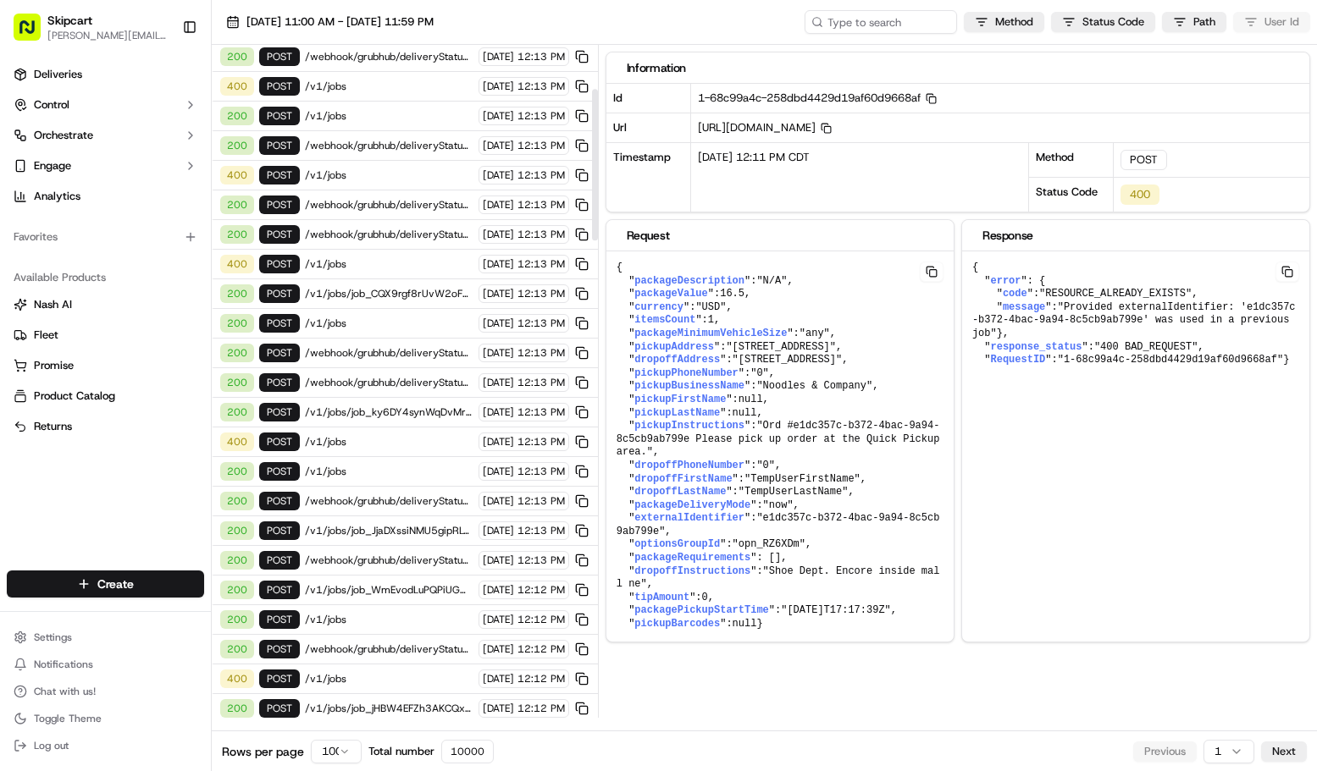
scroll to position [0, 0]
